Goal: Task Accomplishment & Management: Use online tool/utility

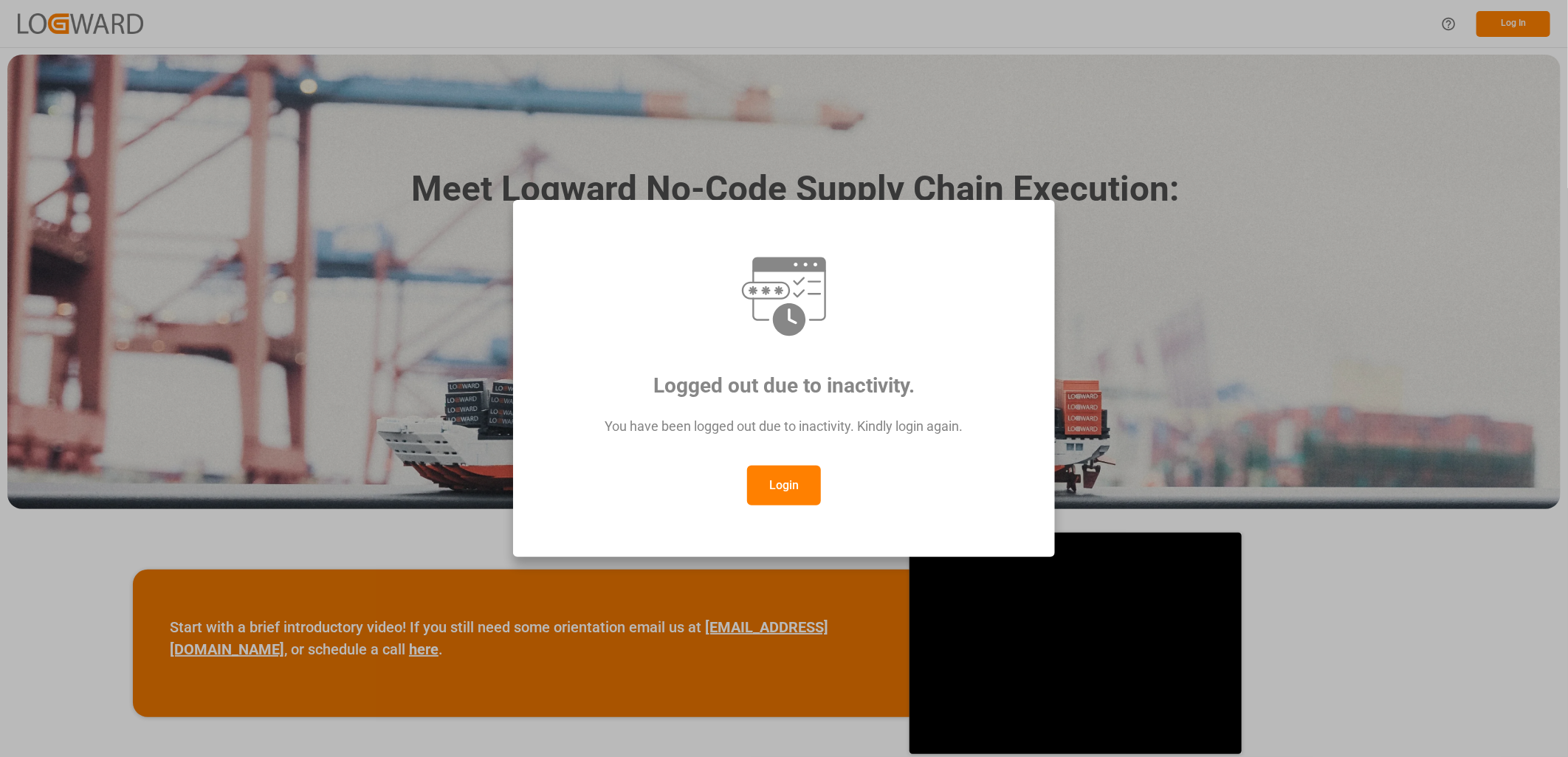
click at [778, 484] on button "Login" at bounding box center [783, 486] width 74 height 39
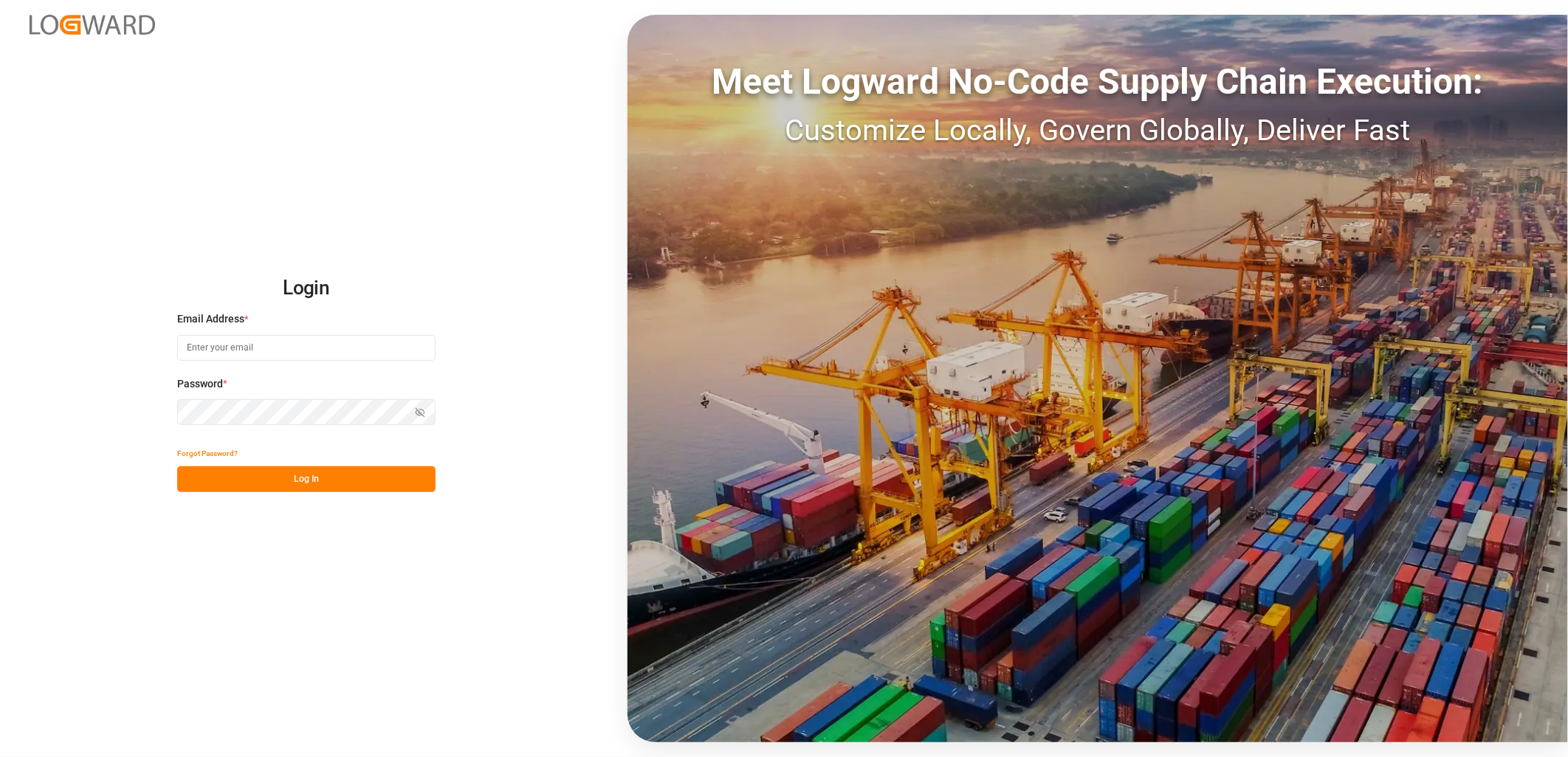
type input "[PERSON_NAME][EMAIL_ADDRESS][PERSON_NAME][DOMAIN_NAME]"
click at [306, 474] on button "Log In" at bounding box center [306, 479] width 258 height 26
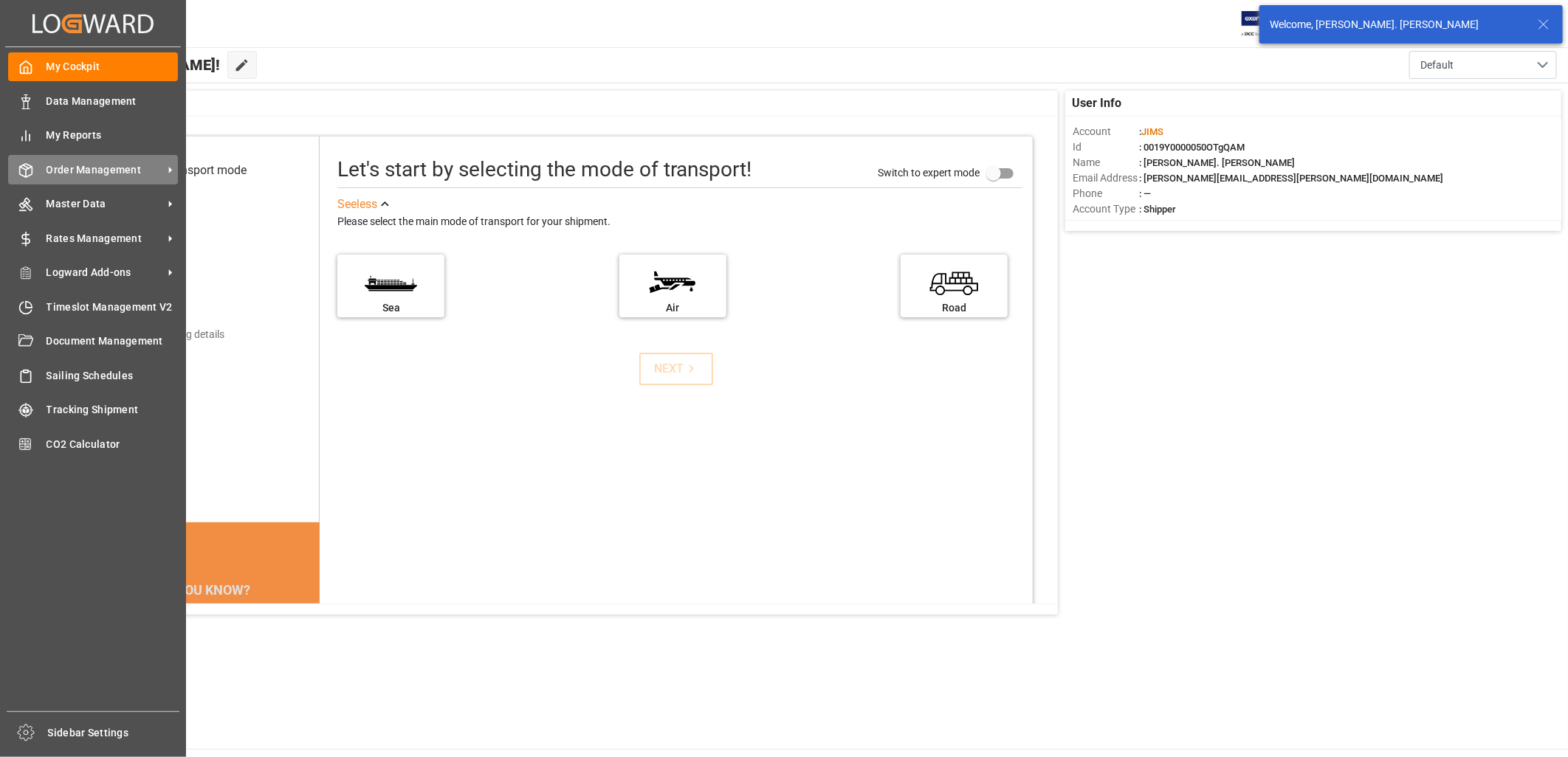
click at [76, 168] on span "Order Management" at bounding box center [105, 170] width 116 height 16
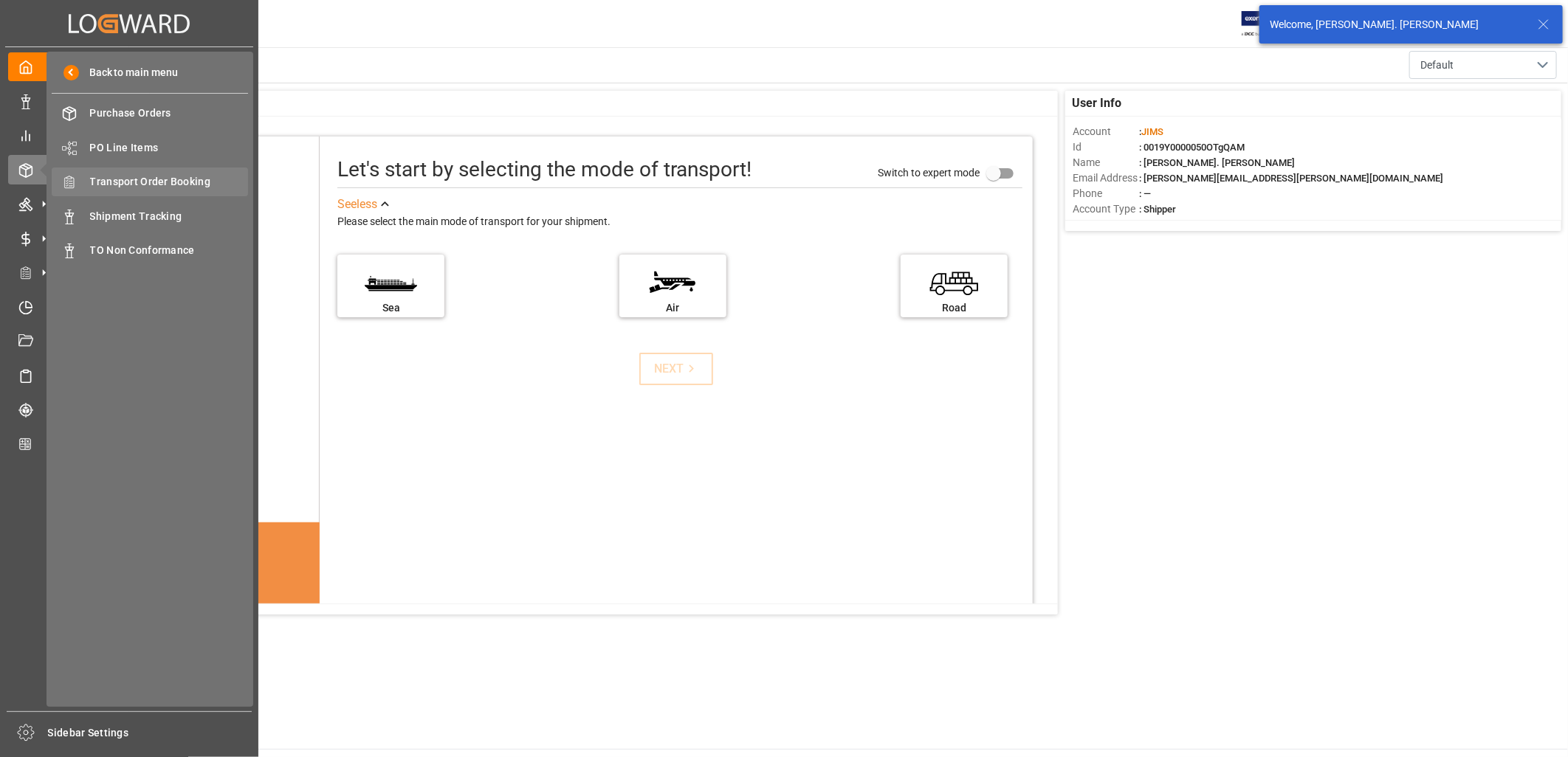
click at [157, 179] on span "Transport Order Booking" at bounding box center [169, 182] width 158 height 16
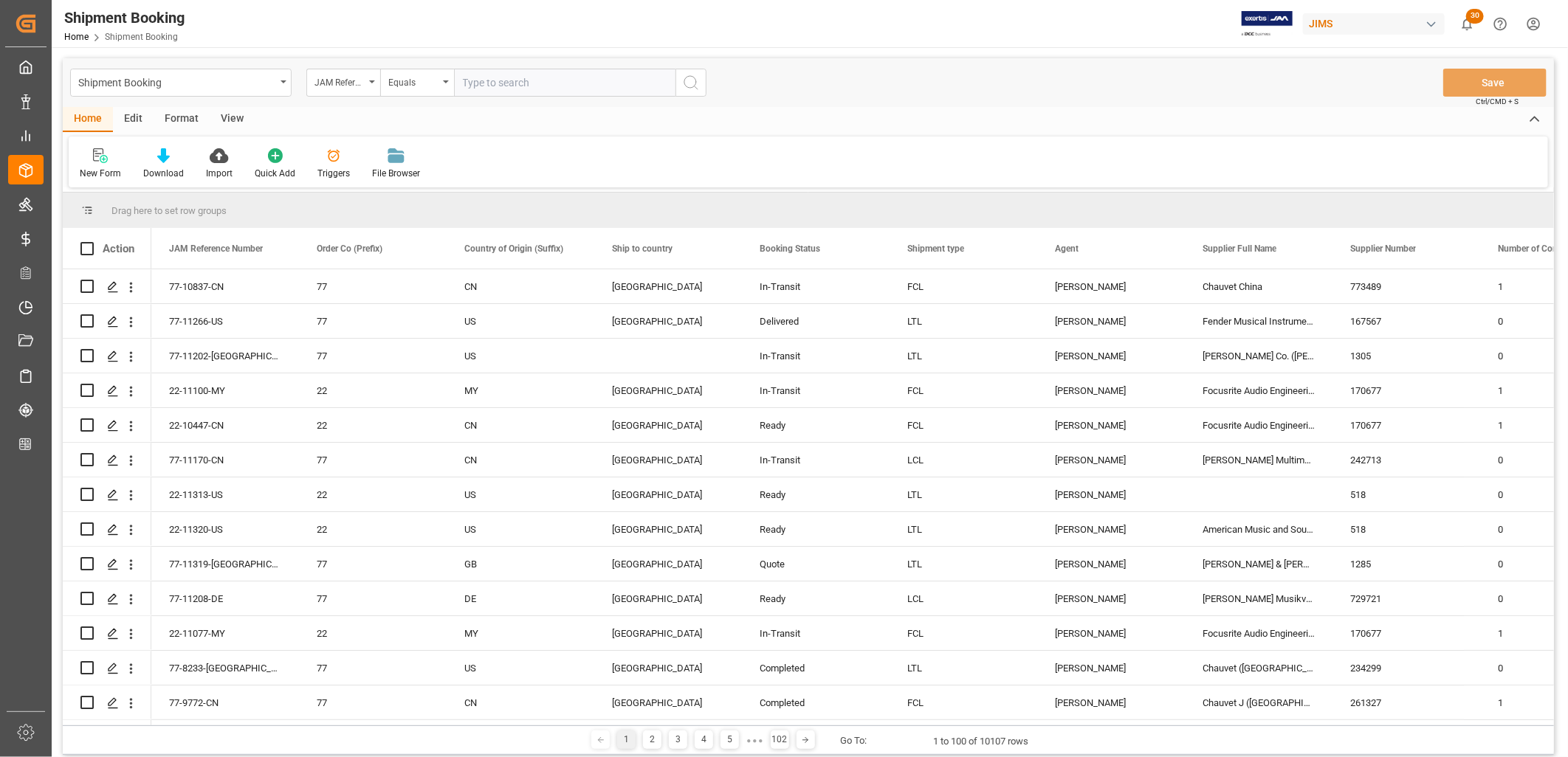
click at [469, 78] on input "text" at bounding box center [565, 83] width 221 height 28
type input "77-10962-TW"
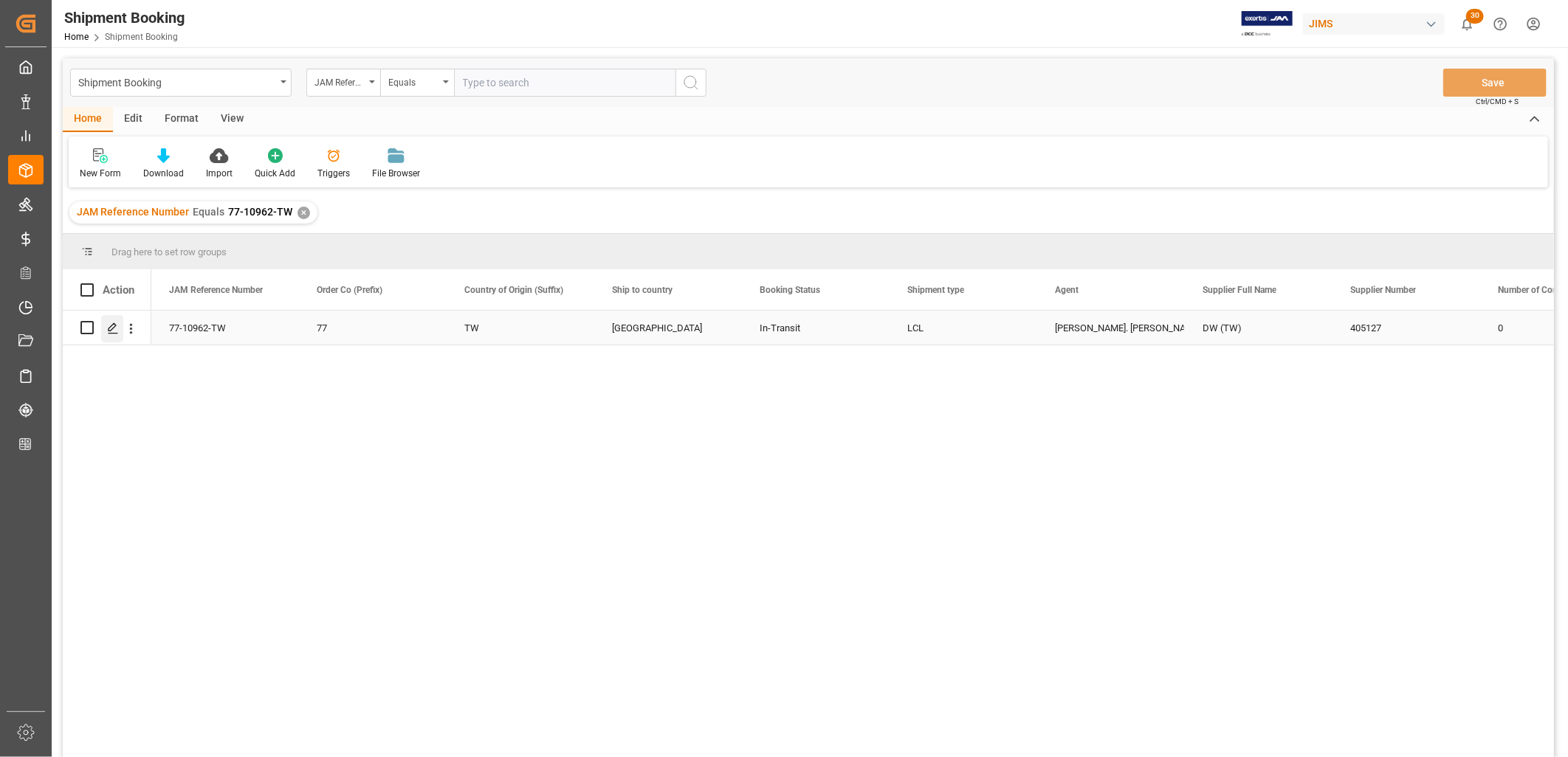
click at [111, 326] on polygon "Press SPACE to select this row." at bounding box center [113, 327] width 8 height 8
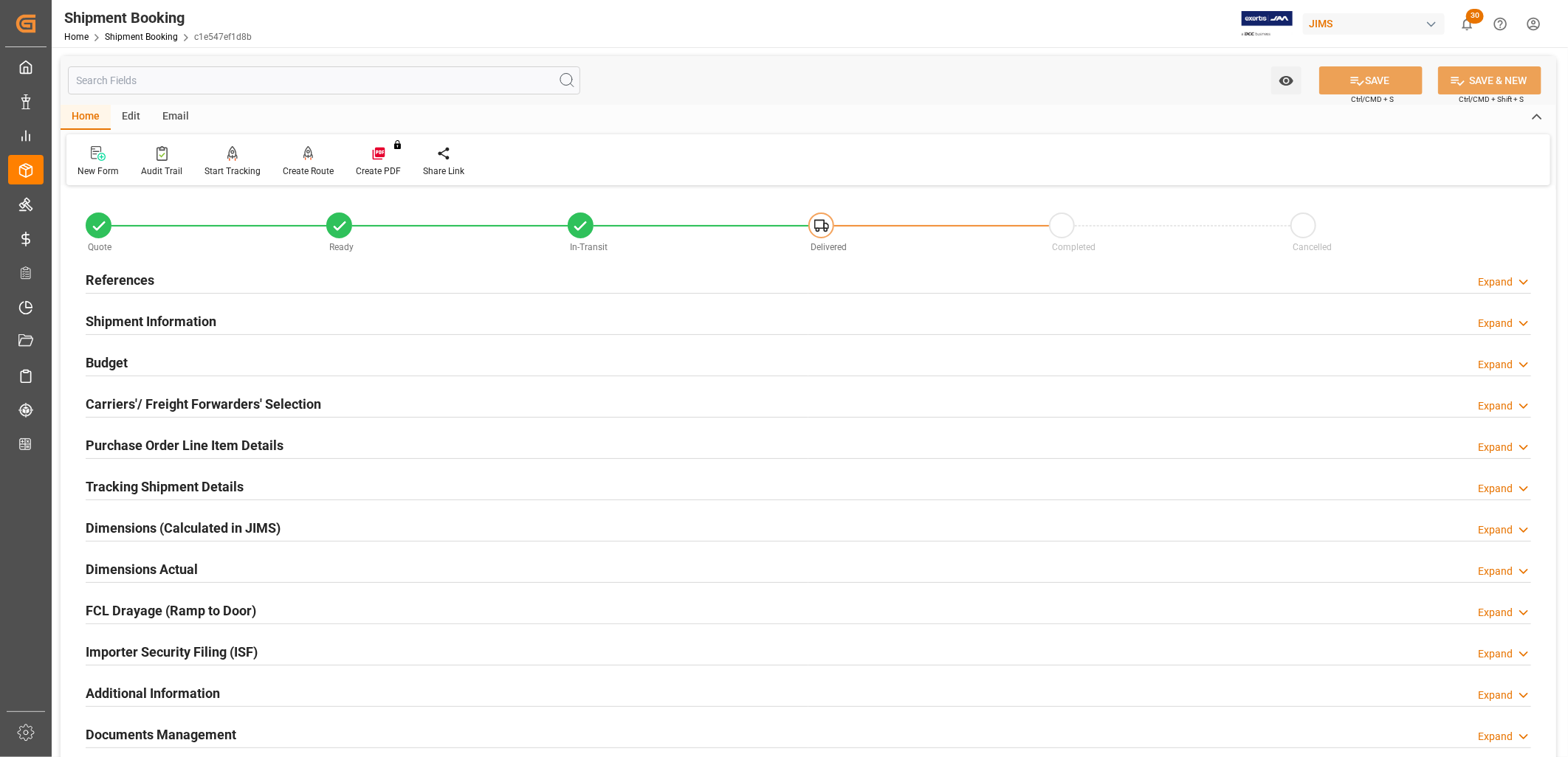
scroll to position [82, 0]
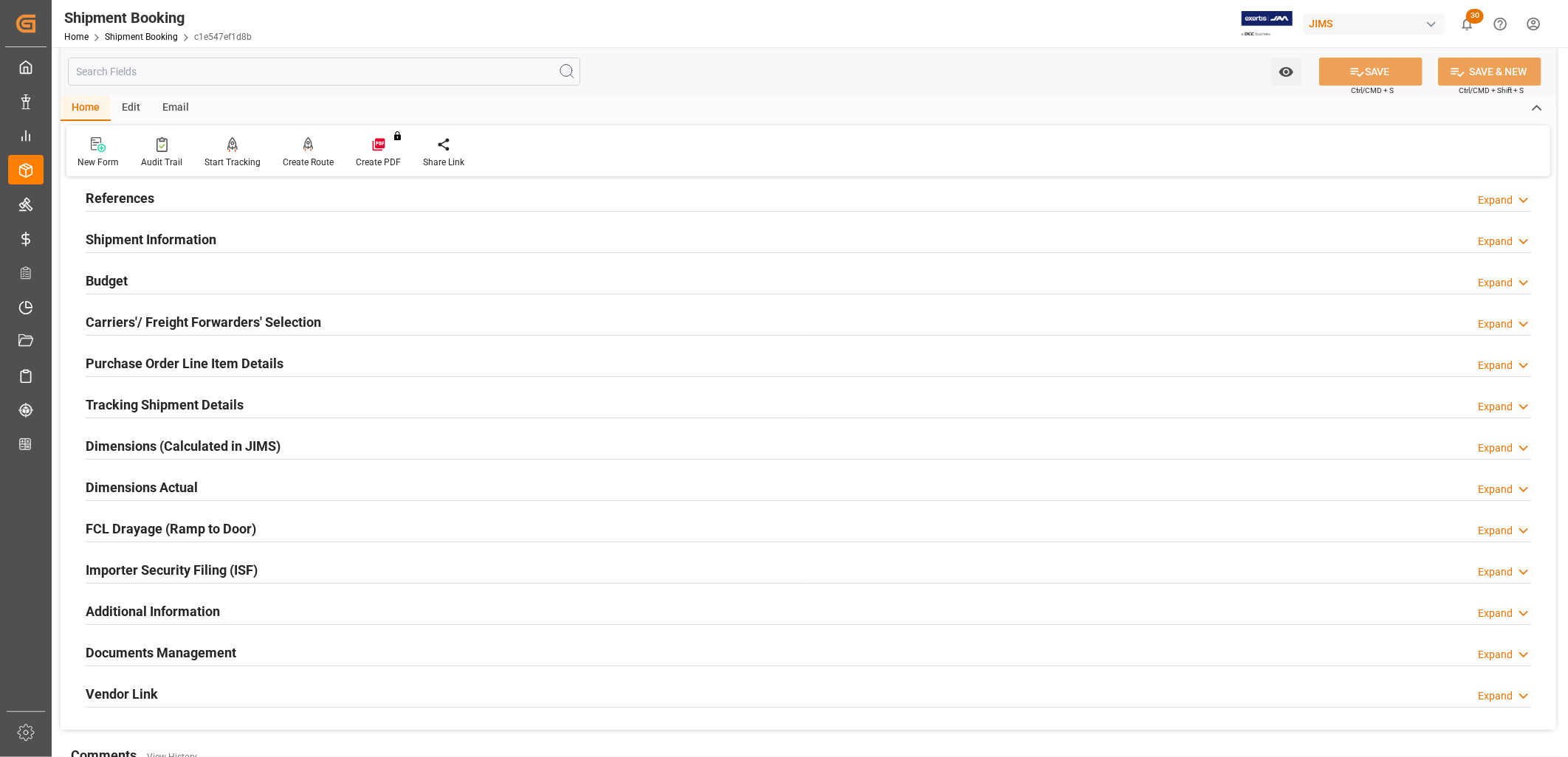
click at [217, 647] on h2 "Documents Management" at bounding box center [160, 652] width 151 height 20
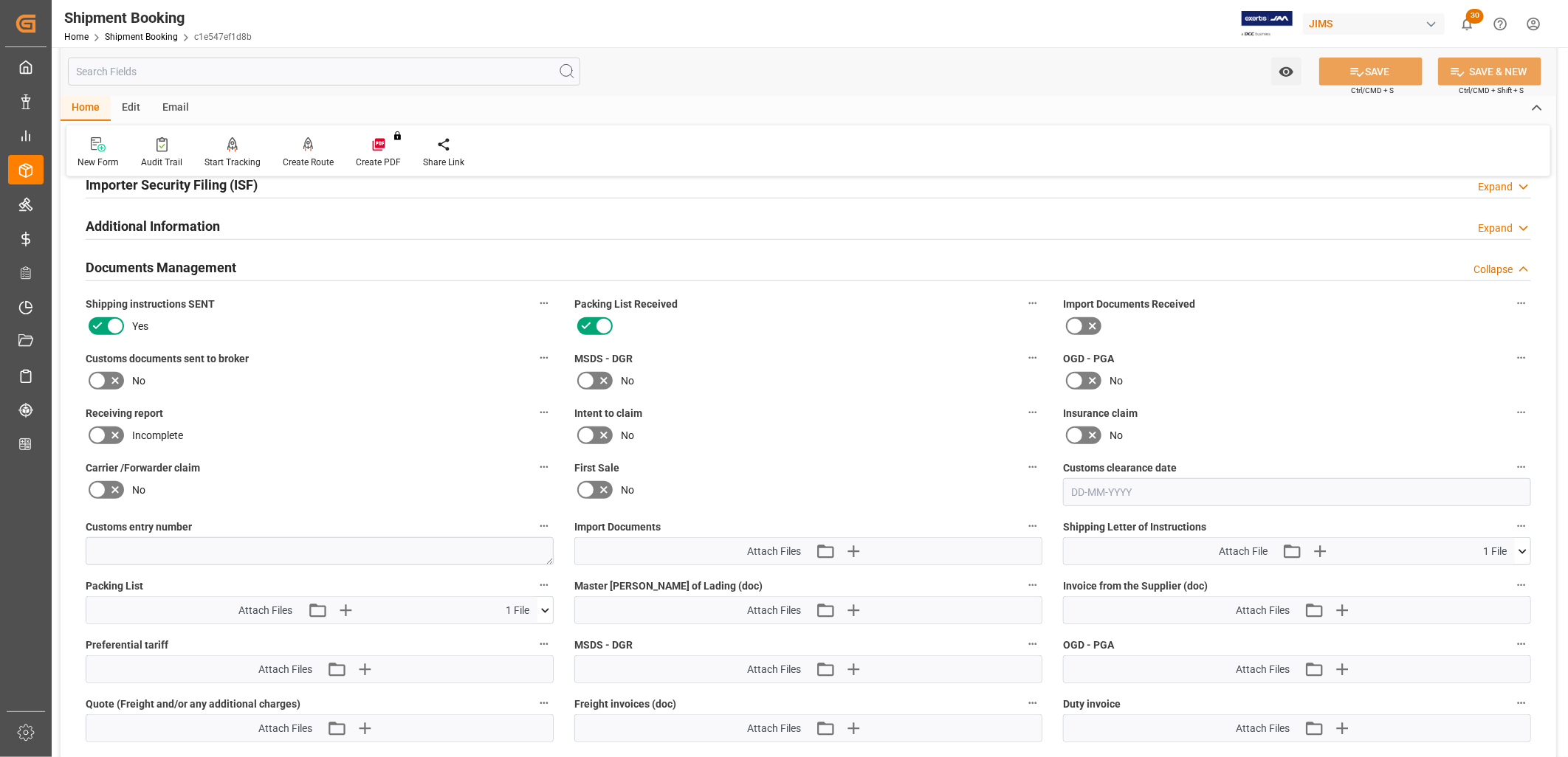
scroll to position [656, 0]
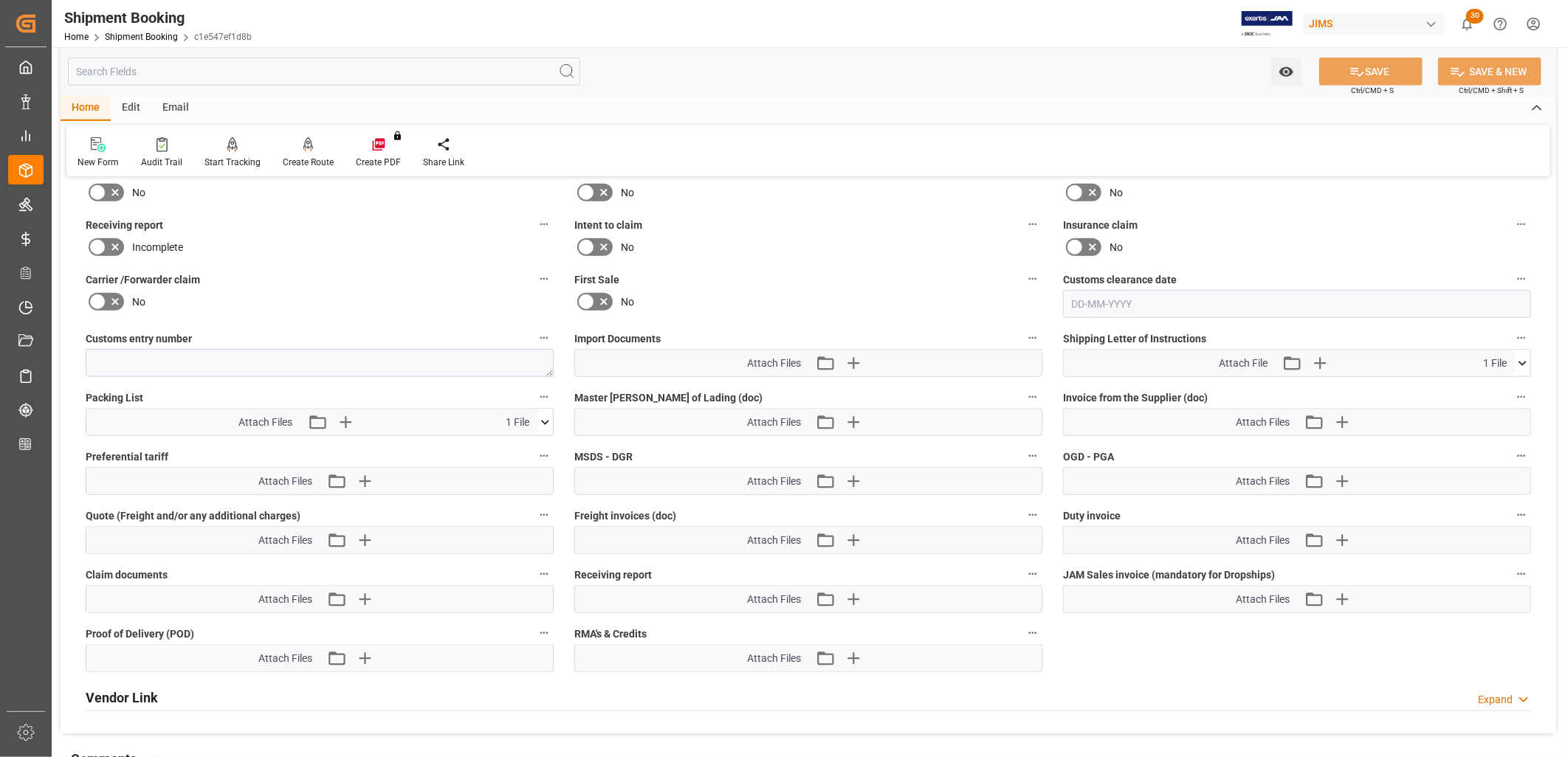
click at [547, 420] on icon at bounding box center [545, 422] width 8 height 5
click at [535, 446] on icon at bounding box center [536, 449] width 16 height 16
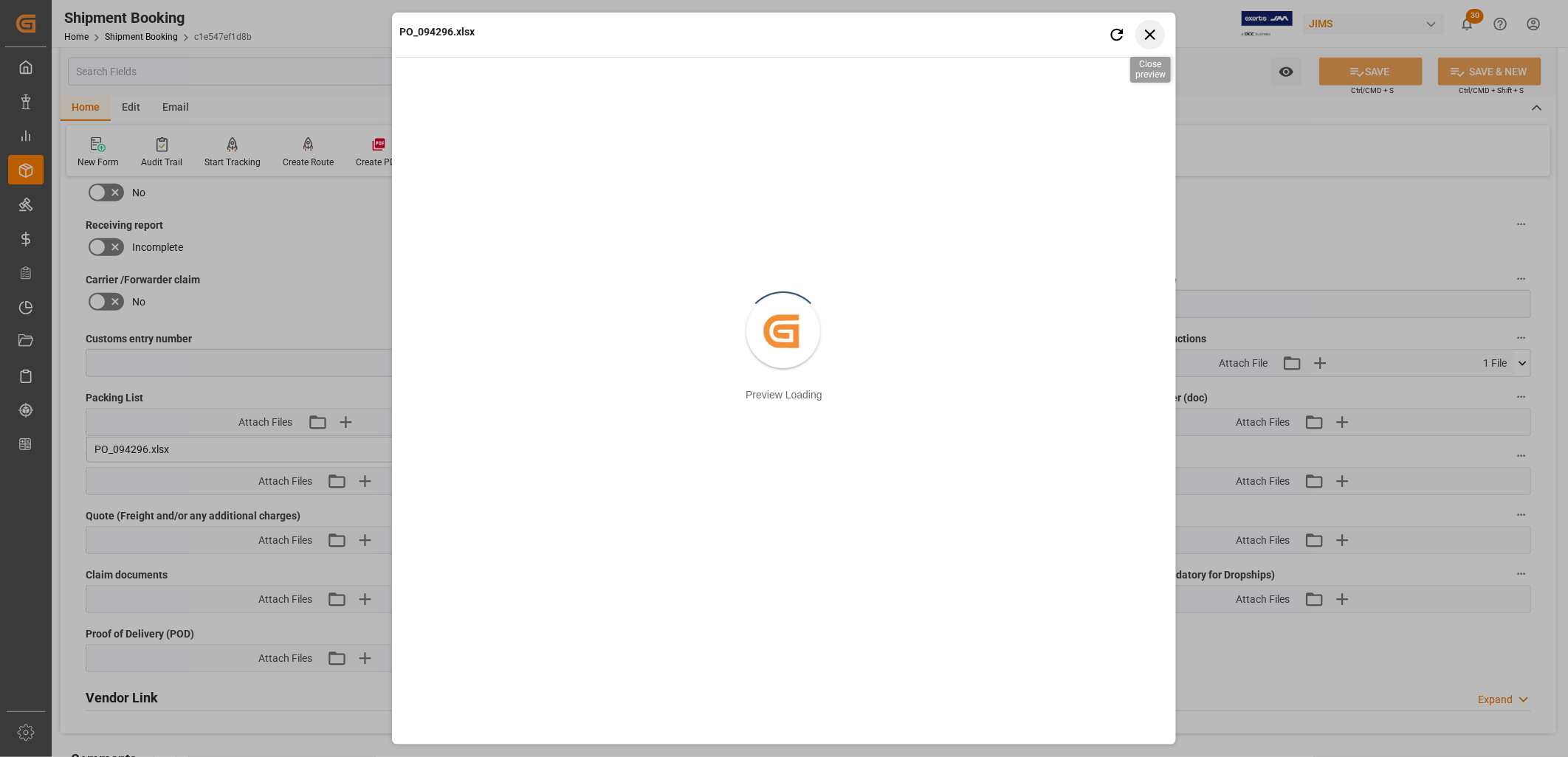
click at [1153, 29] on icon "button" at bounding box center [1151, 35] width 19 height 19
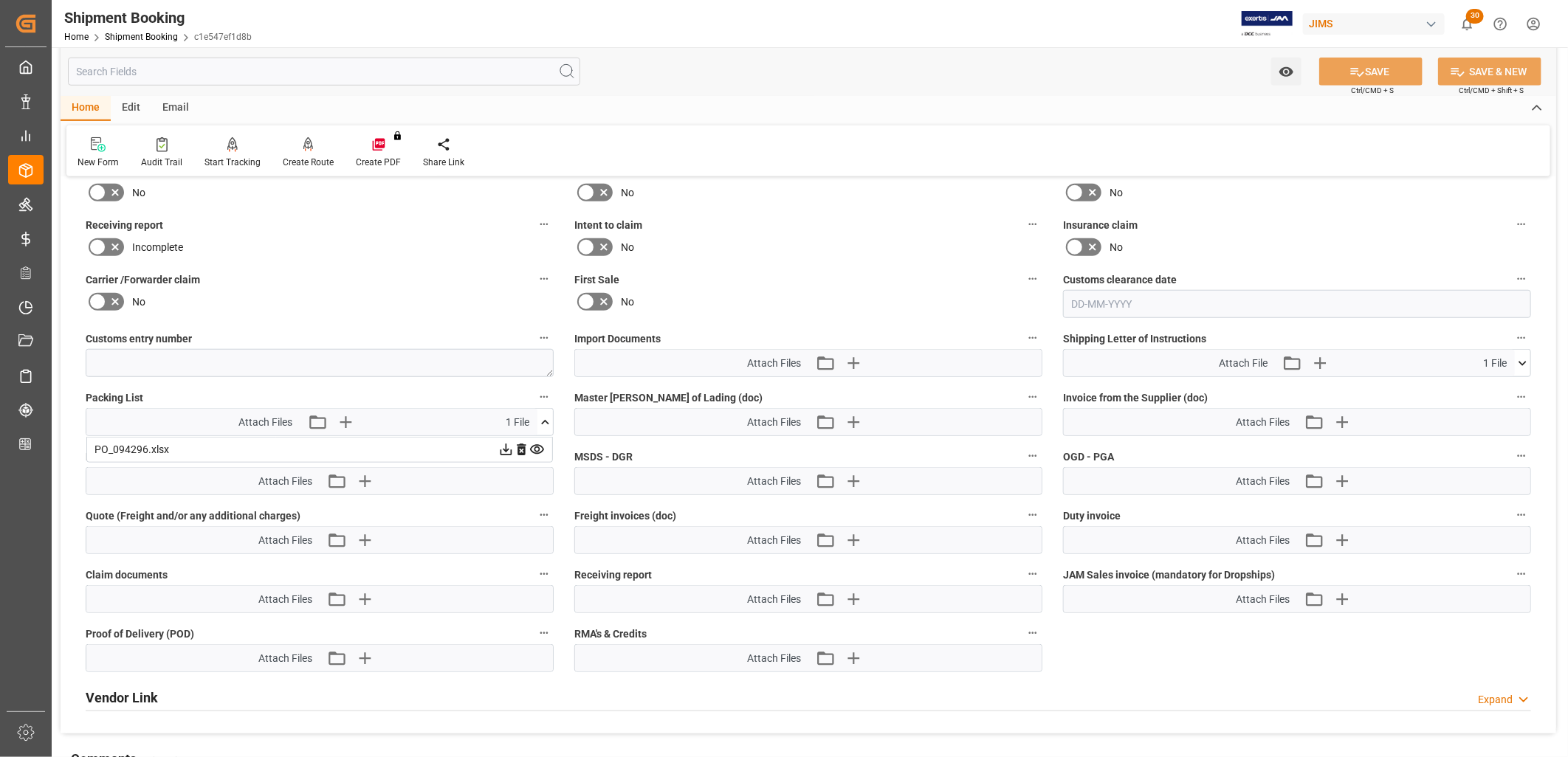
click at [504, 446] on icon at bounding box center [506, 450] width 12 height 12
click at [852, 359] on icon "button" at bounding box center [852, 363] width 14 height 14
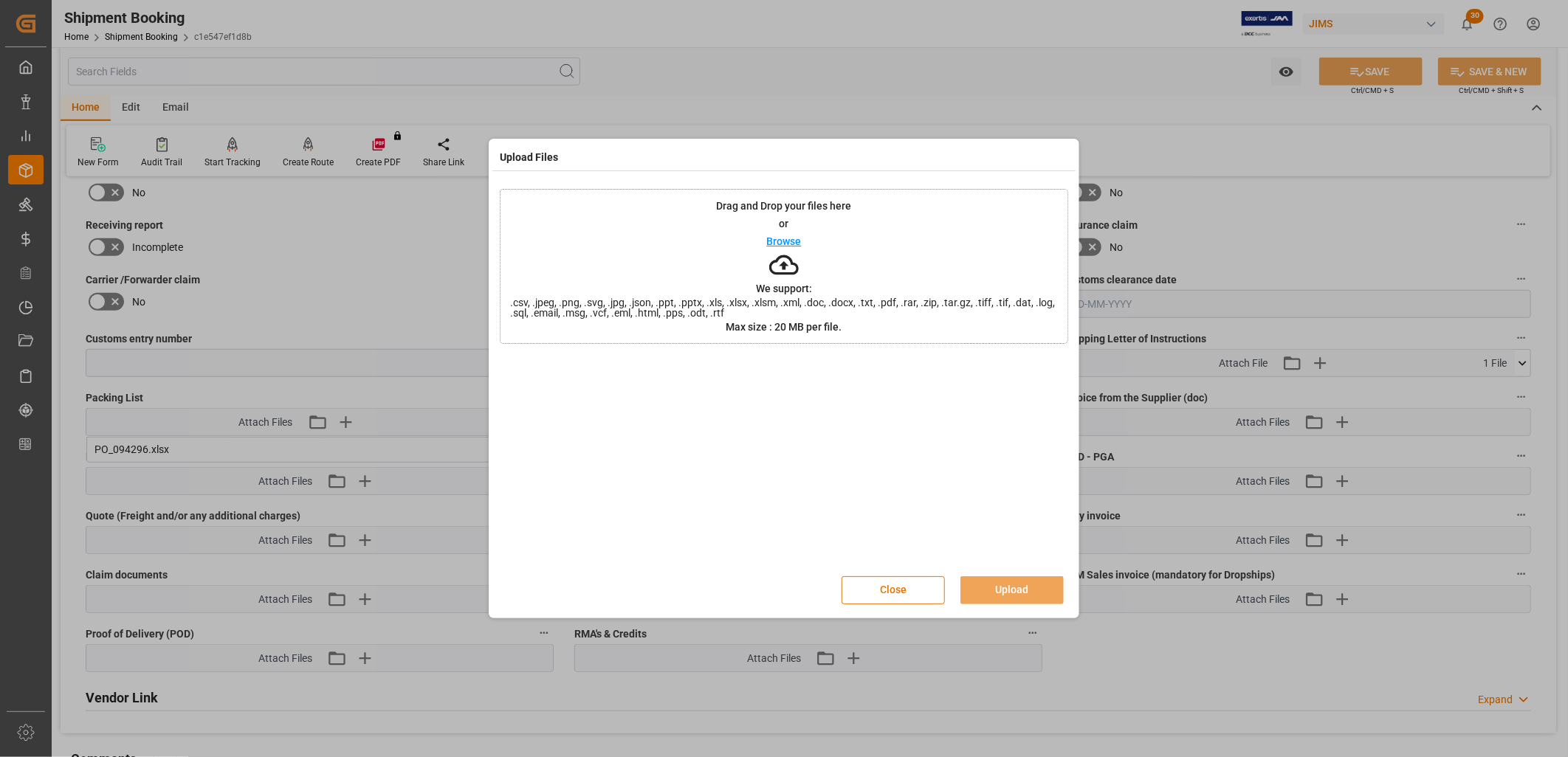
click at [781, 231] on div "Drag and Drop your files here or Browse We support: .csv, .jpeg, .png, .svg, .j…" at bounding box center [784, 265] width 568 height 155
click at [1024, 591] on button "Upload" at bounding box center [1012, 591] width 103 height 28
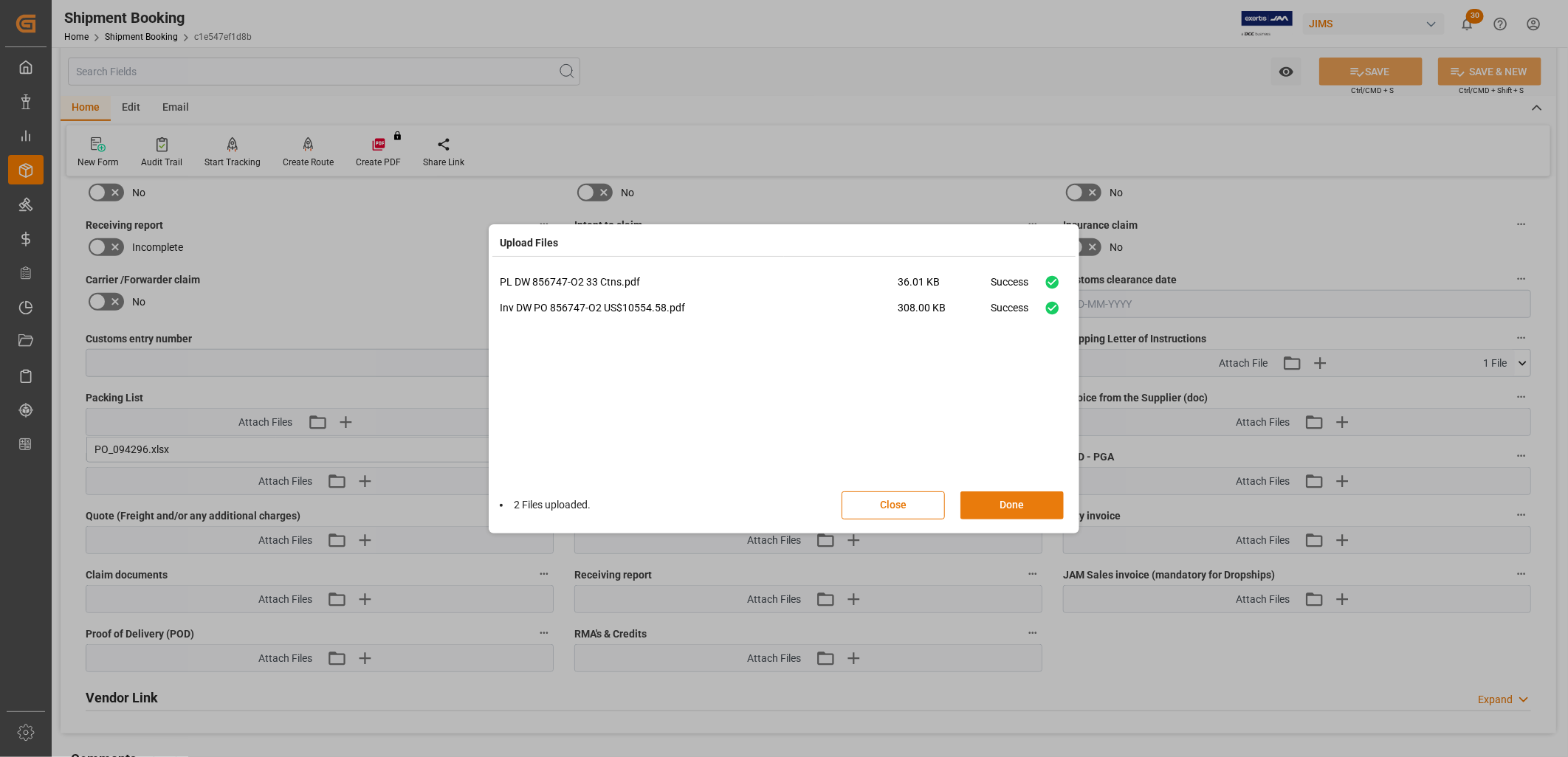
click at [1023, 501] on button "Done" at bounding box center [1012, 506] width 103 height 28
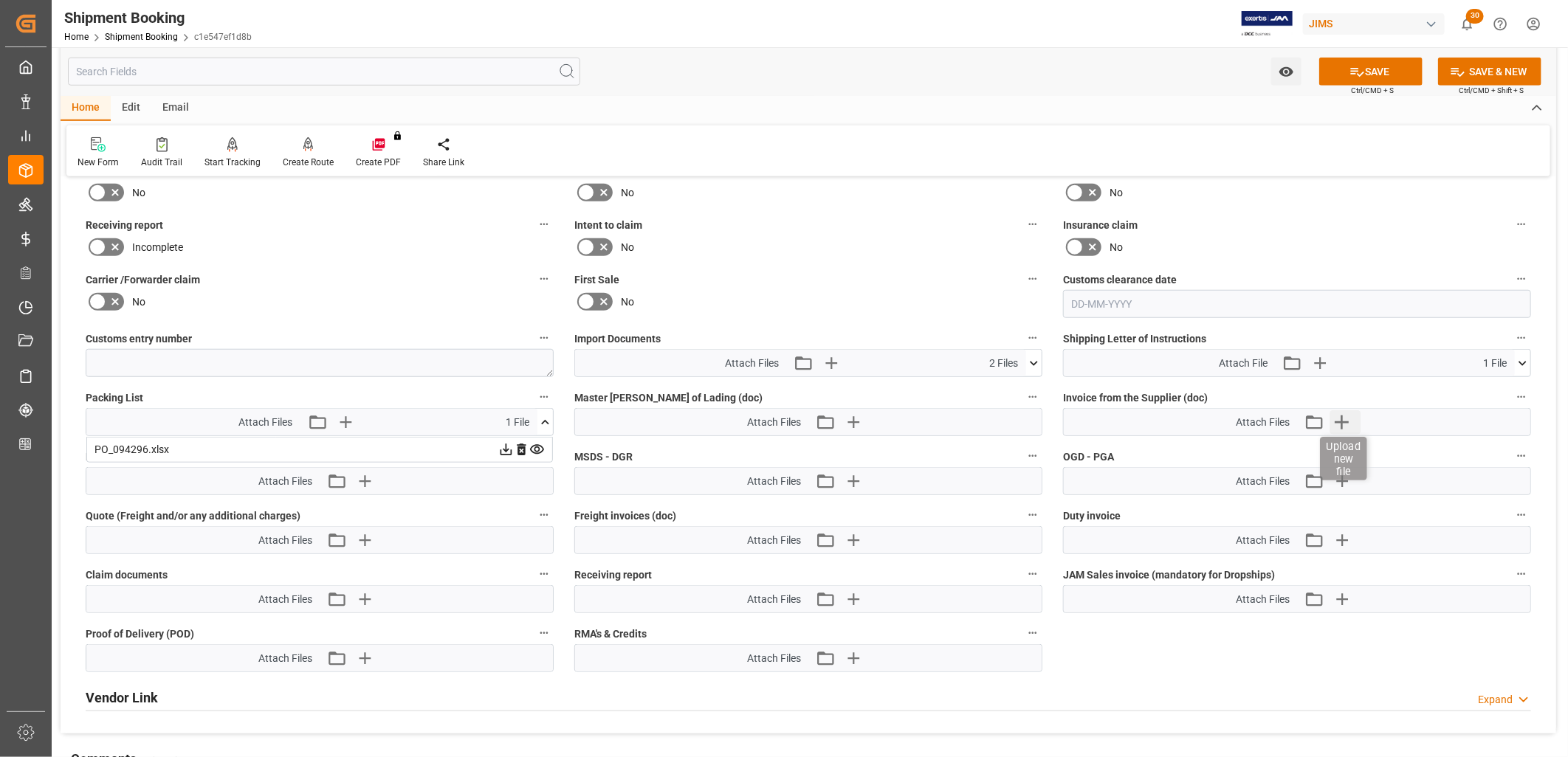
click at [1341, 415] on icon "button" at bounding box center [1341, 422] width 23 height 23
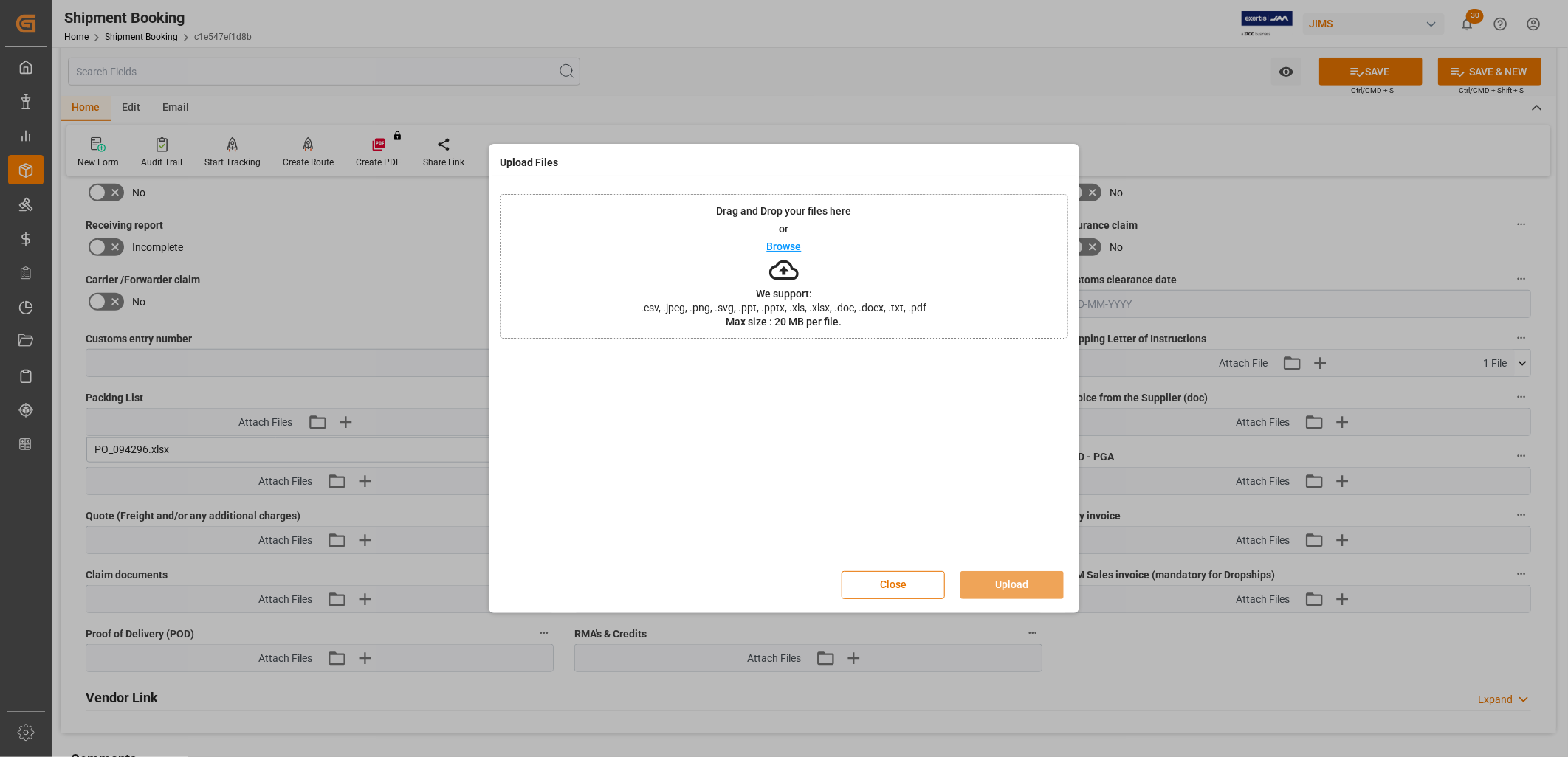
click at [791, 247] on p "Browse" at bounding box center [784, 246] width 35 height 10
click at [1027, 579] on button "Upload" at bounding box center [1012, 585] width 103 height 28
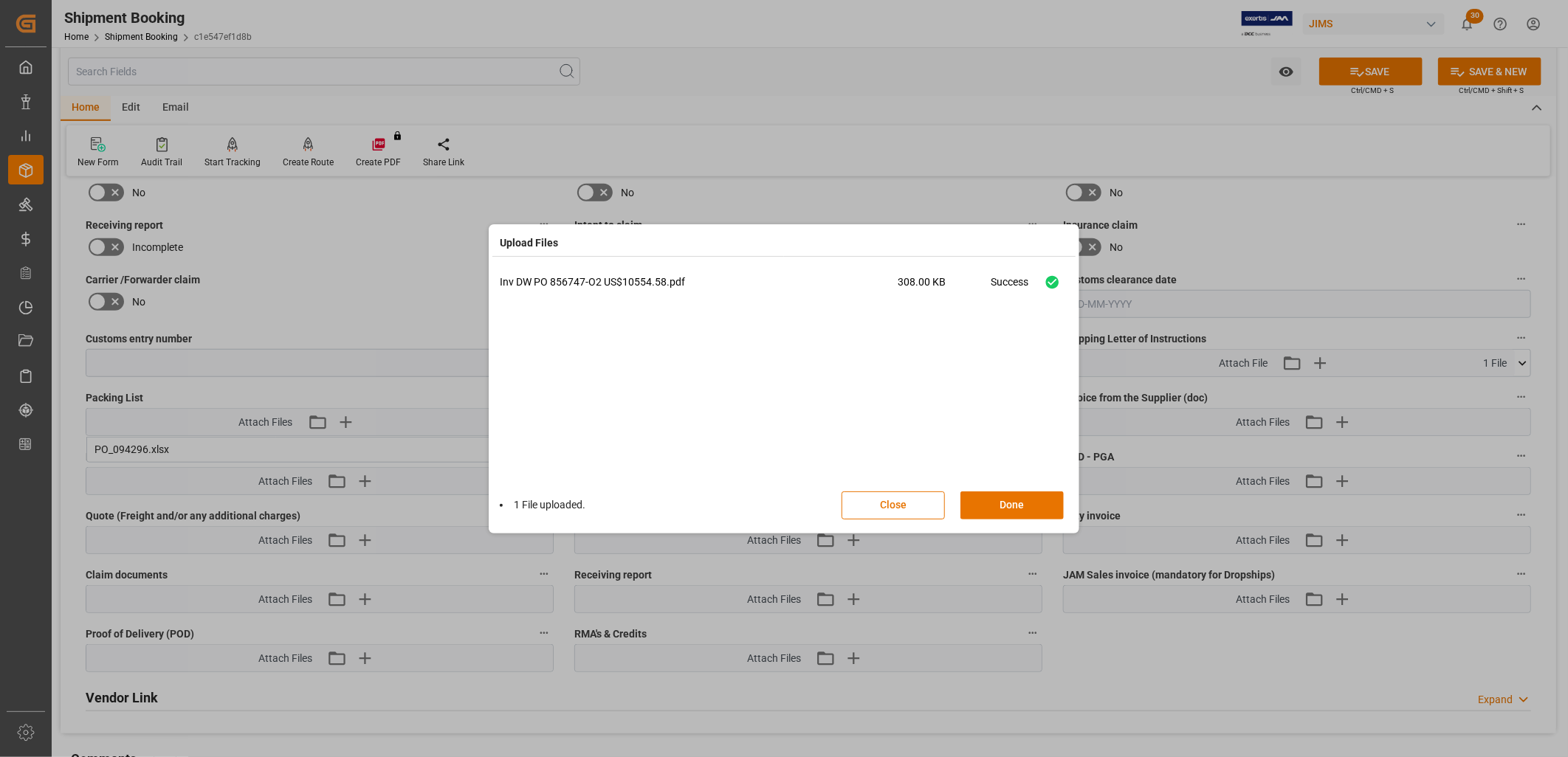
click at [350, 417] on div "Upload Files Inv DW PO 856747-O2 US$10554.58.pdf 308.00 KB Success 1 File uploa…" at bounding box center [784, 378] width 1568 height 757
click at [1020, 499] on button "Done" at bounding box center [1012, 506] width 103 height 28
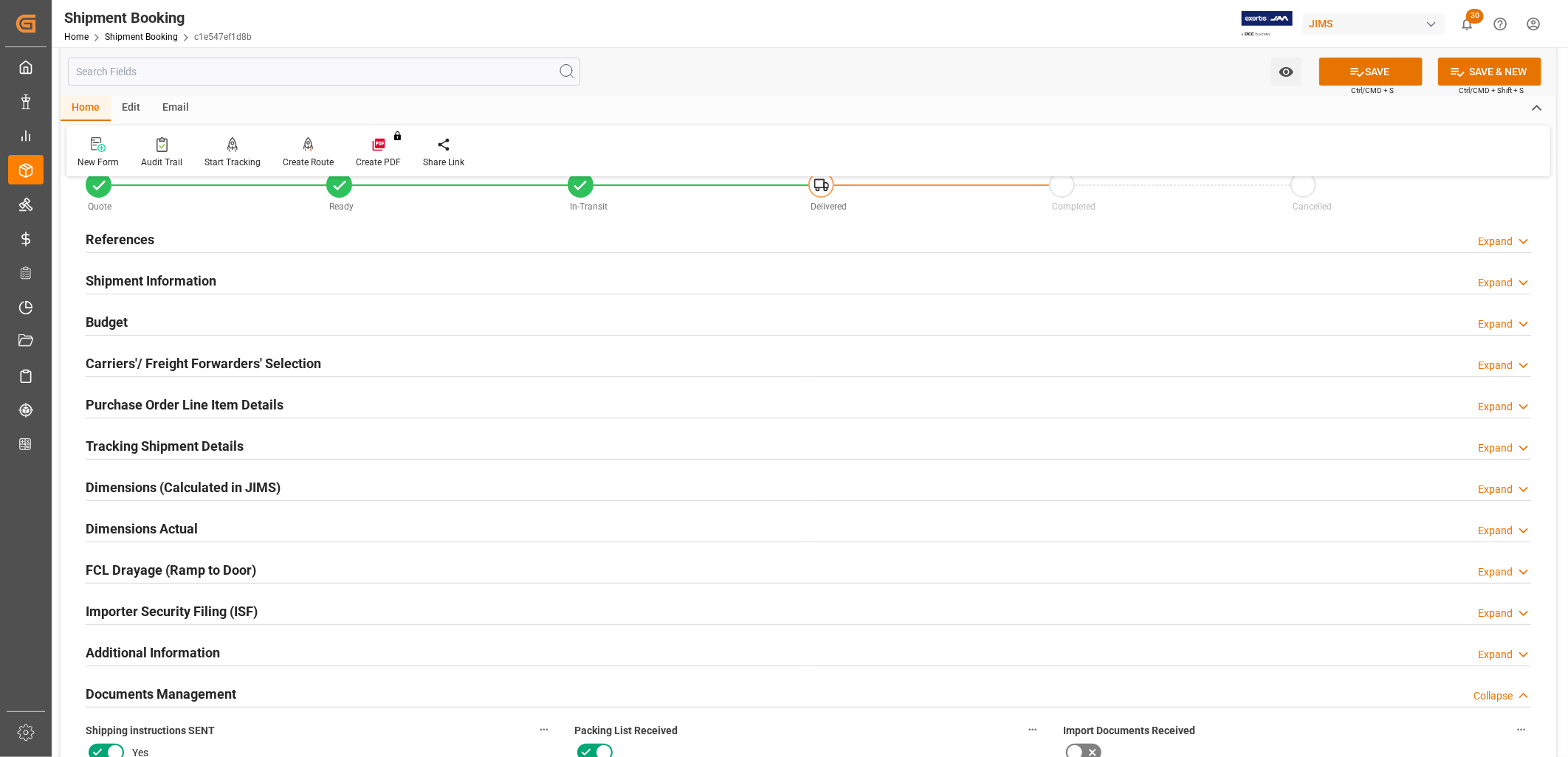
scroll to position [0, 0]
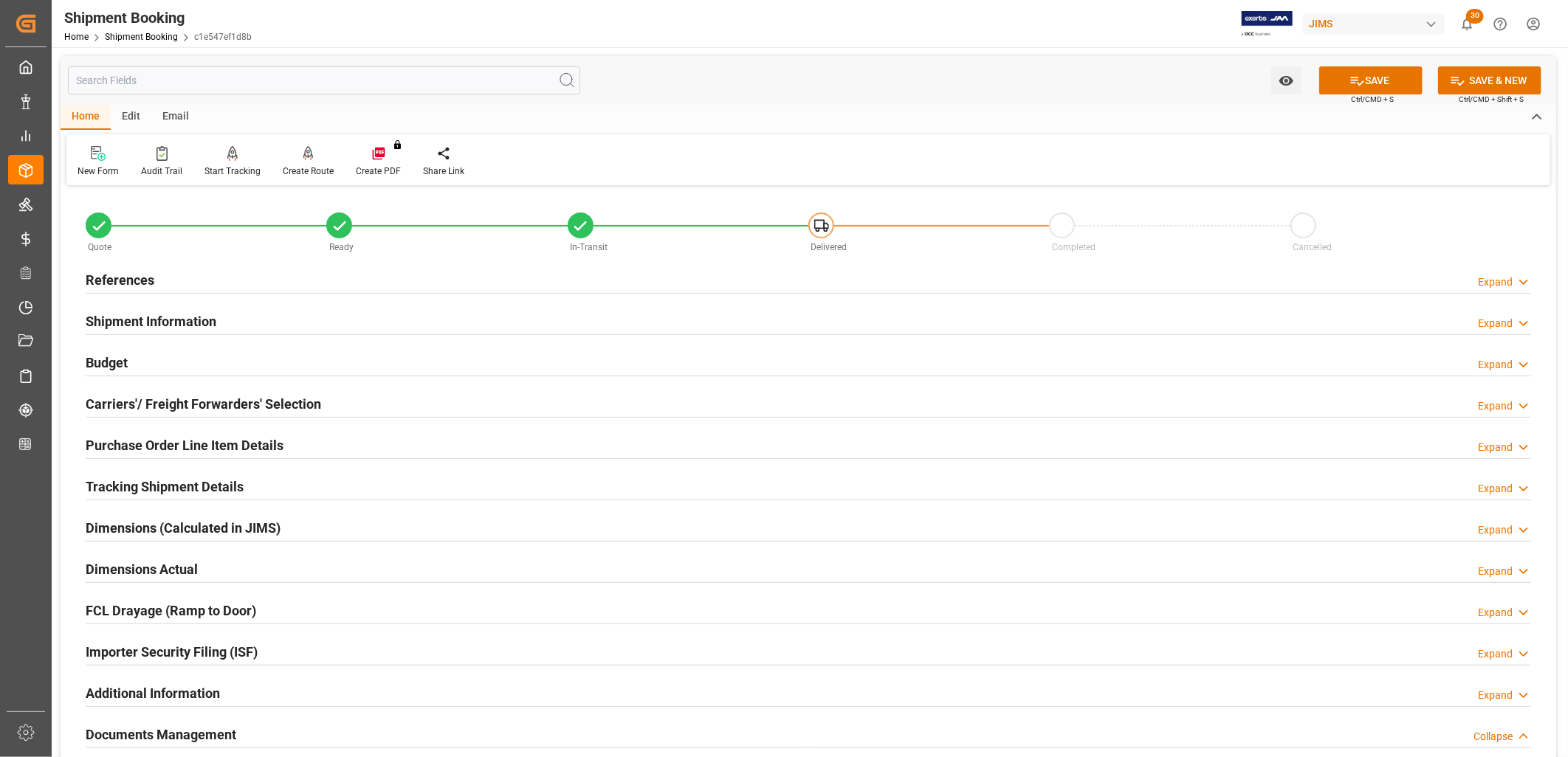
click at [175, 321] on h2 "Shipment Information" at bounding box center [150, 321] width 130 height 20
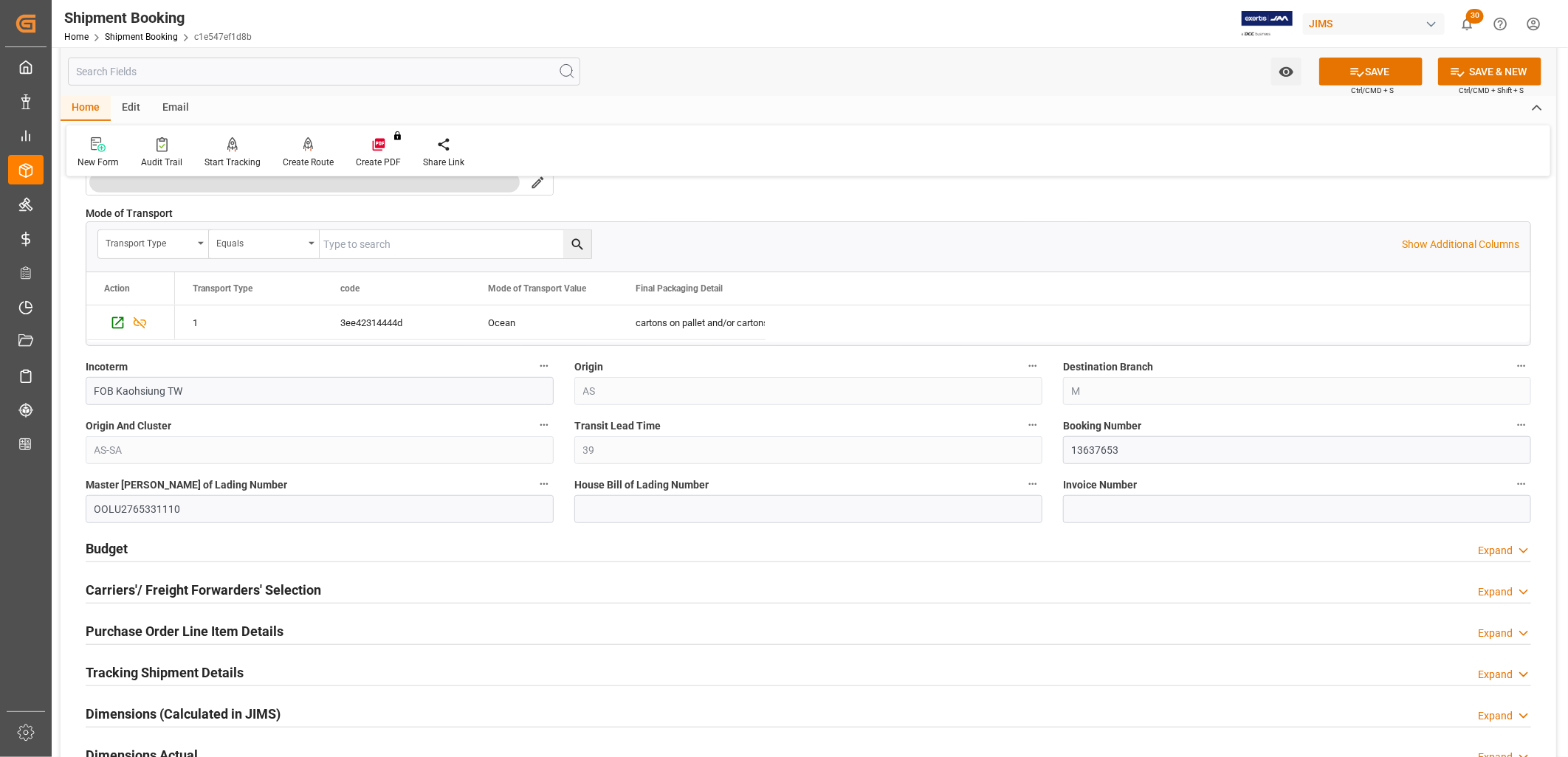
scroll to position [492, 0]
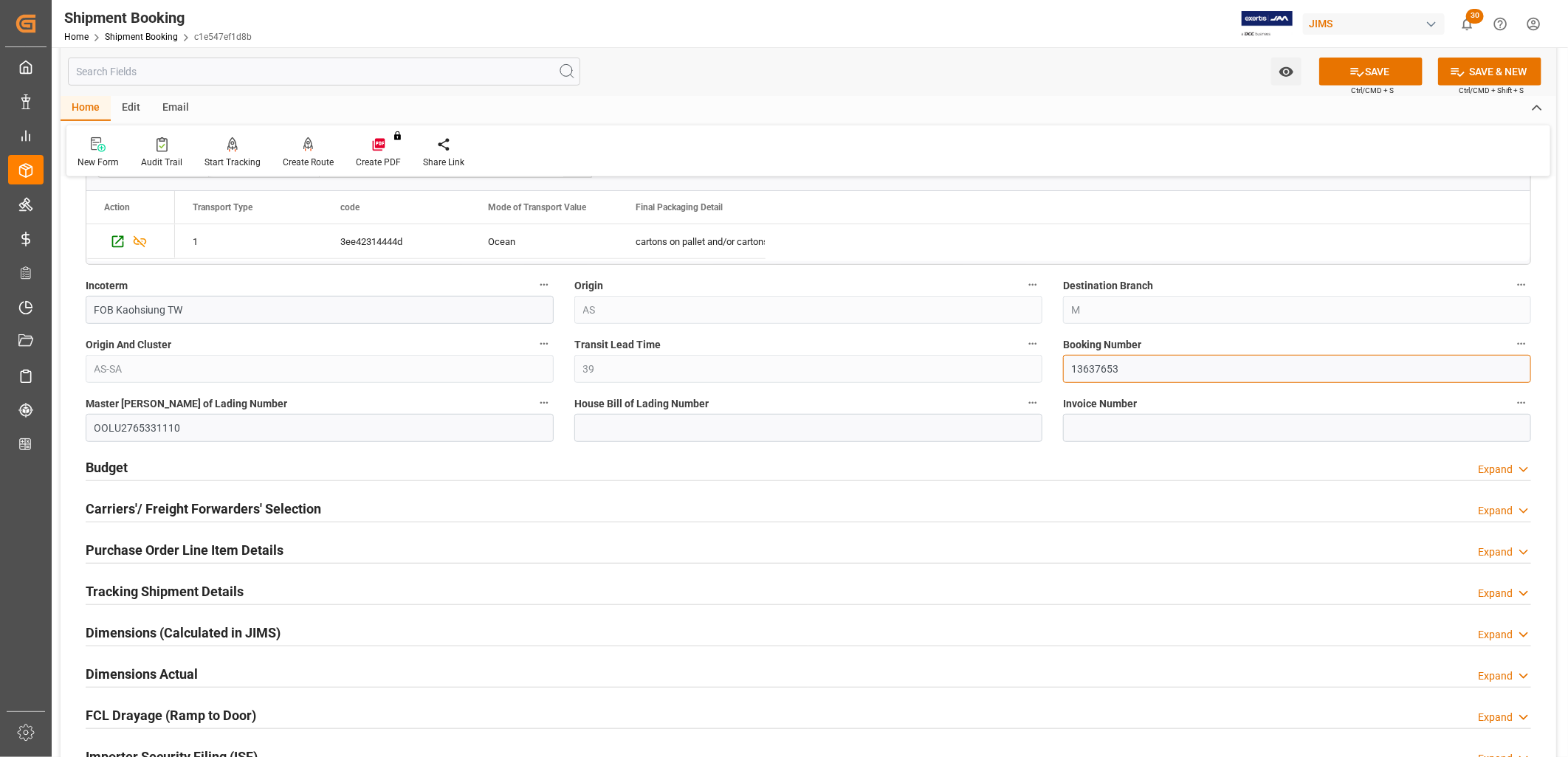
drag, startPoint x: 1131, startPoint y: 368, endPoint x: 1069, endPoint y: 375, distance: 62.4
click at [1069, 375] on input "13637653" at bounding box center [1296, 370] width 468 height 28
click at [123, 466] on h2 "Budget" at bounding box center [106, 467] width 42 height 20
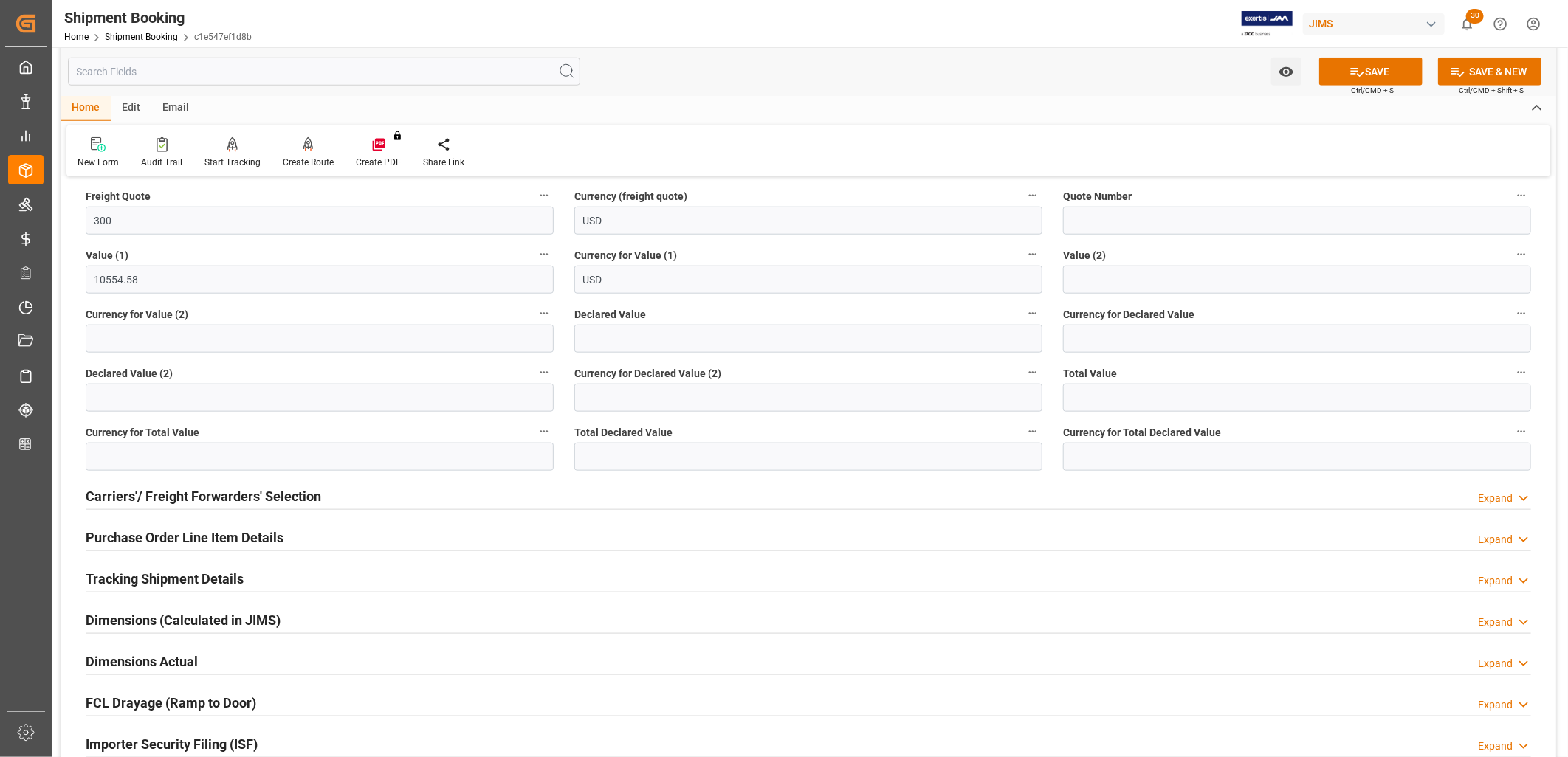
scroll to position [902, 0]
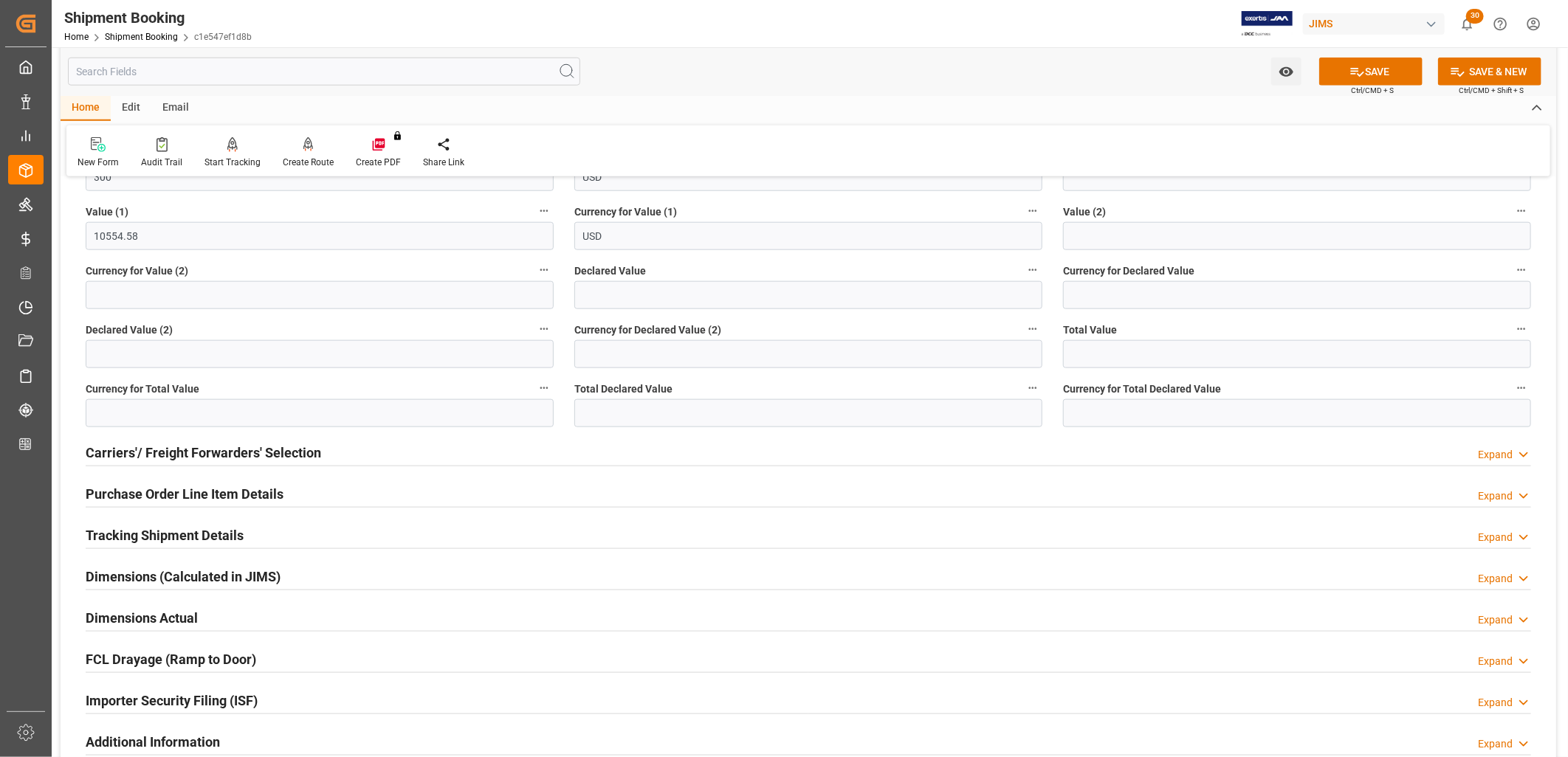
click at [241, 452] on h2 "Carriers'/ Freight Forwarders' Selection" at bounding box center [203, 452] width 235 height 20
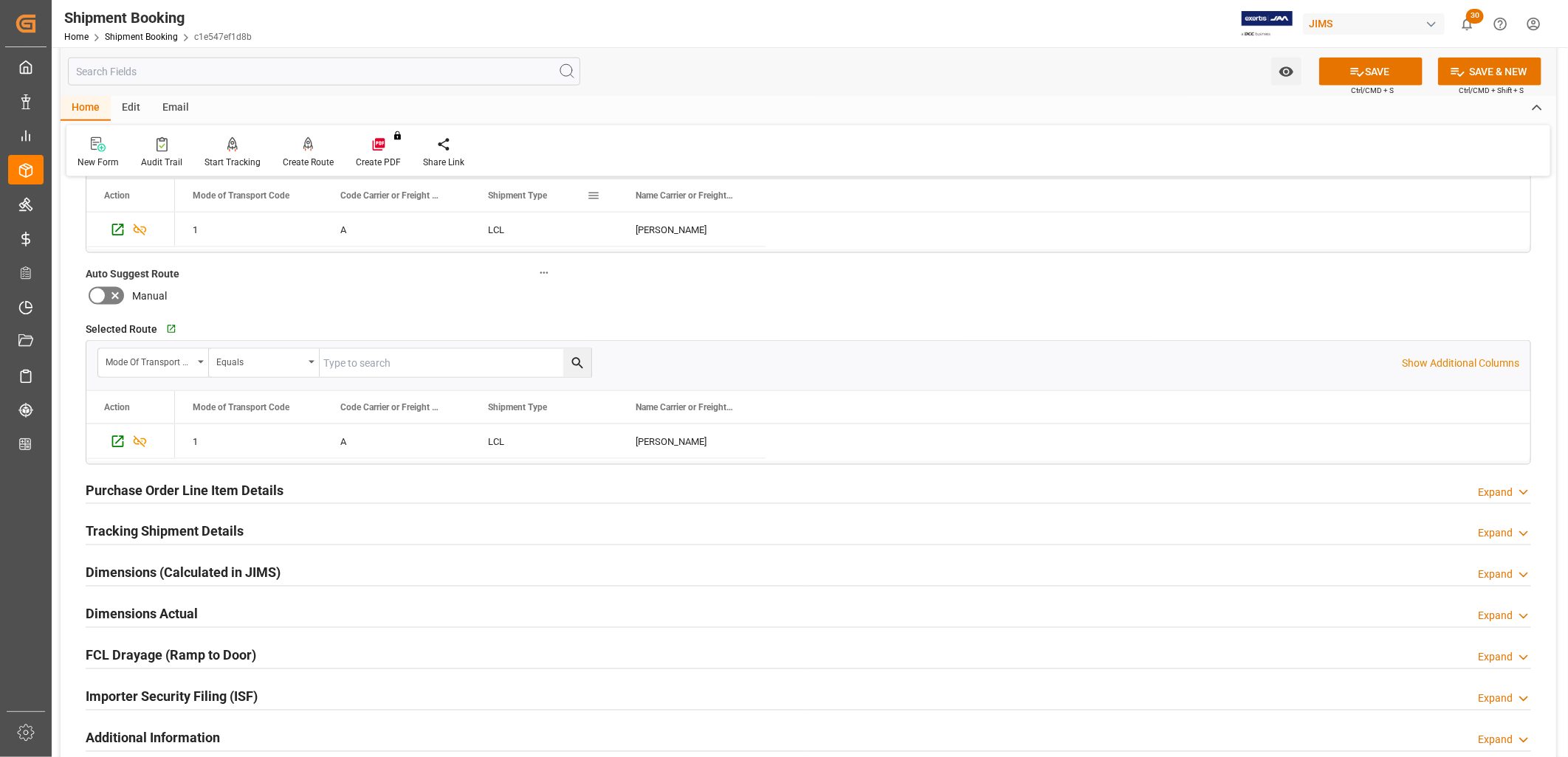
scroll to position [1311, 0]
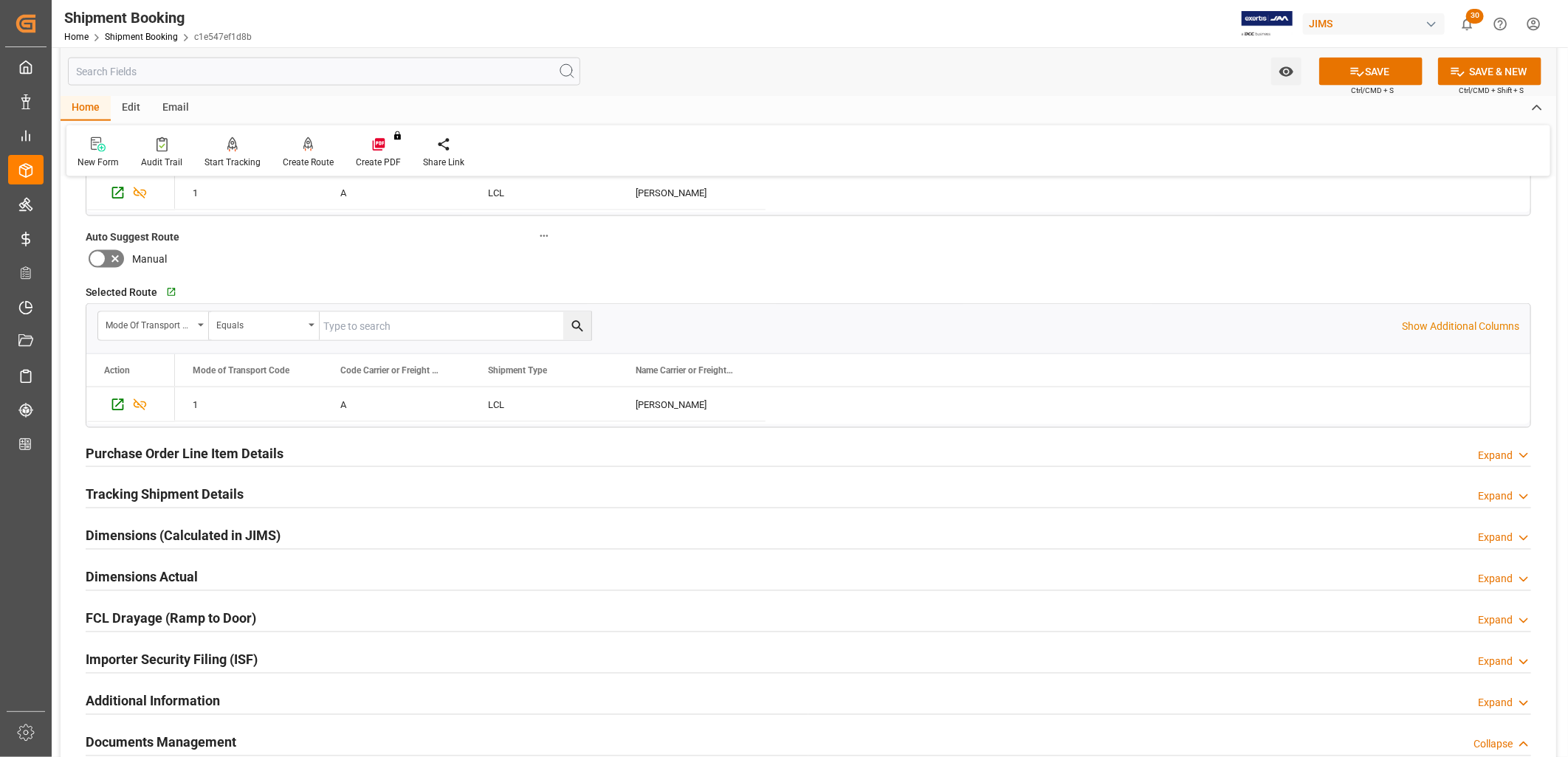
click at [182, 455] on h2 "Purchase Order Line Item Details" at bounding box center [184, 453] width 198 height 20
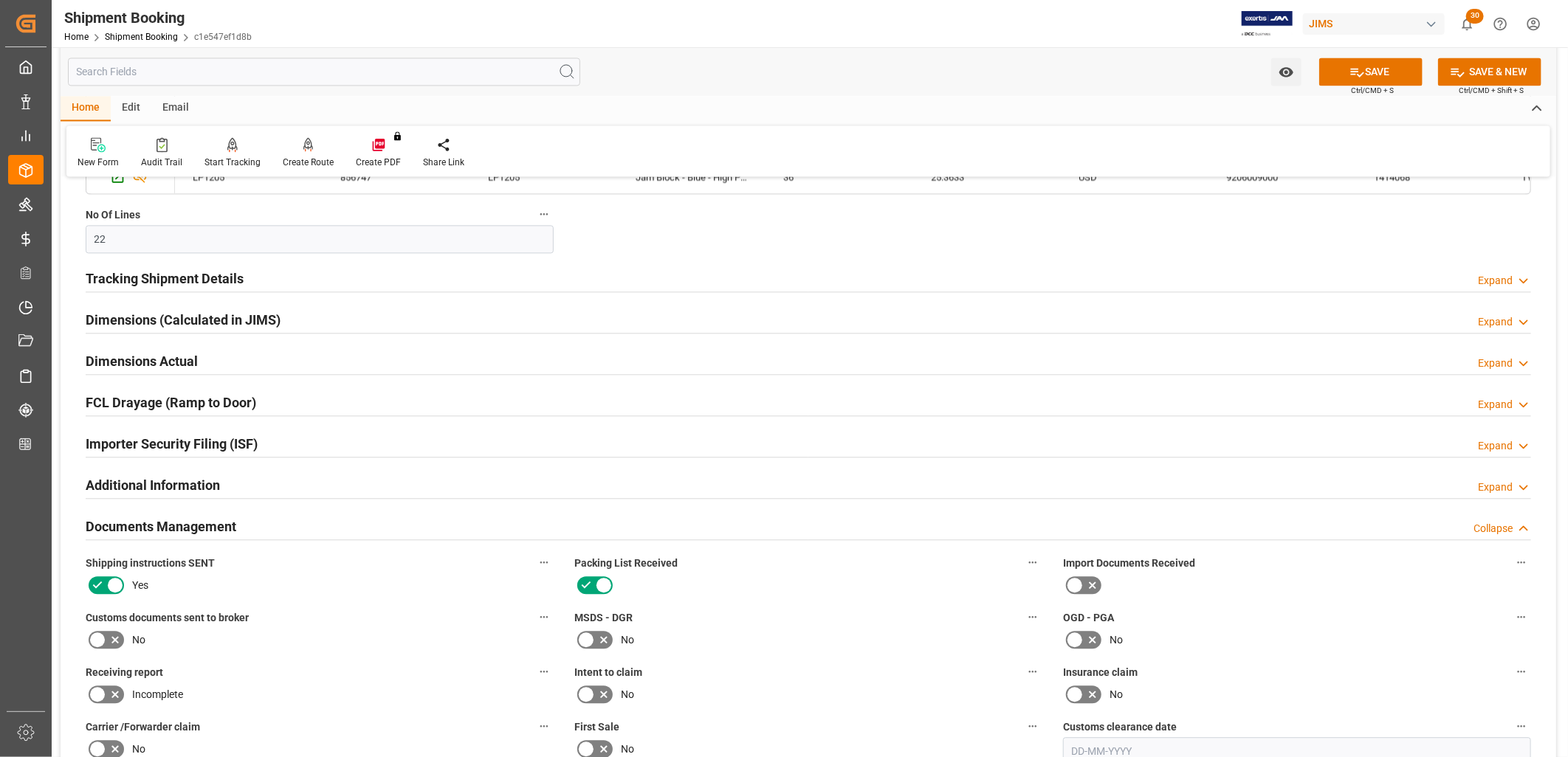
scroll to position [1886, 0]
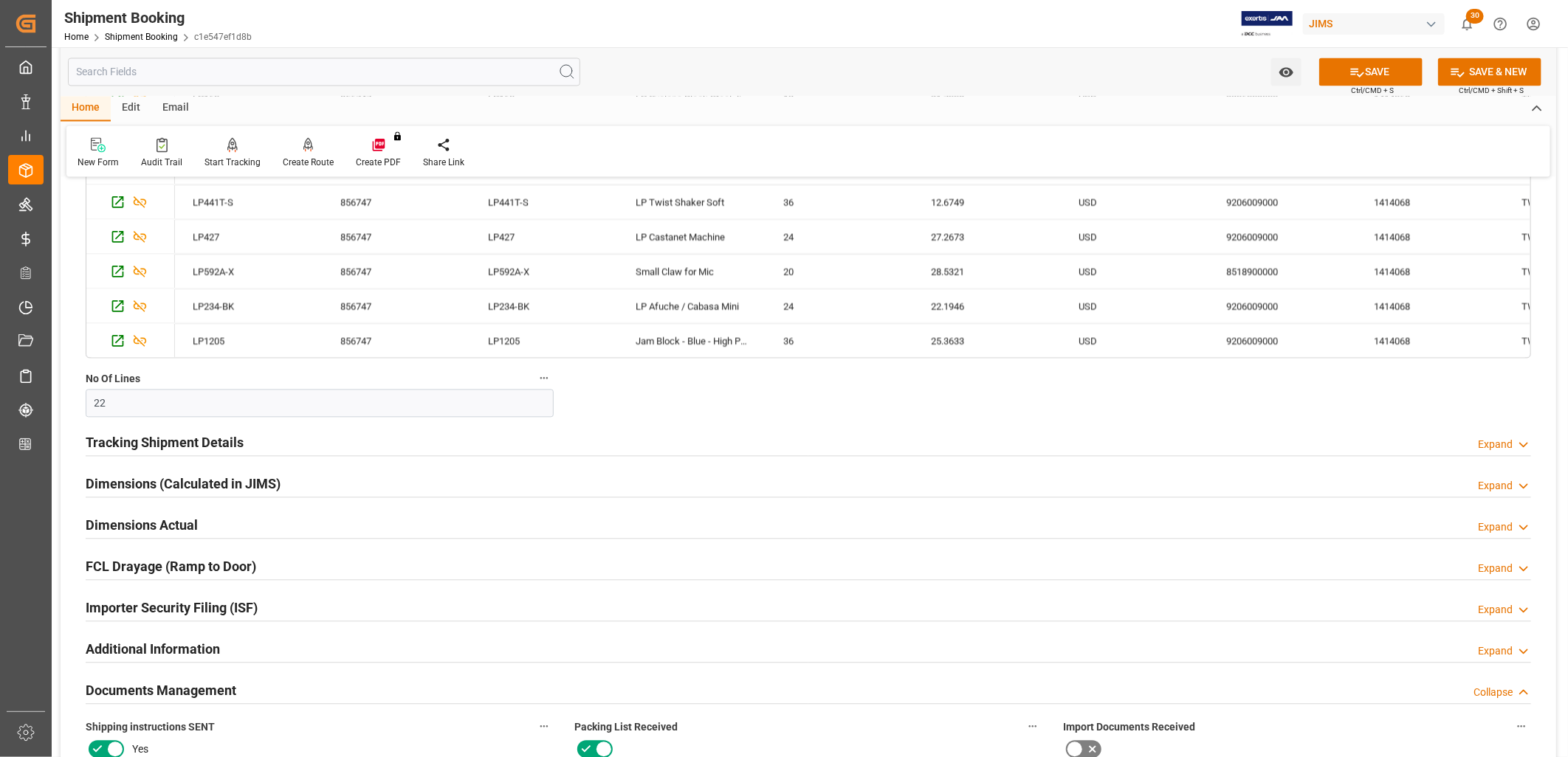
click at [194, 438] on h2 "Tracking Shipment Details" at bounding box center [164, 442] width 158 height 20
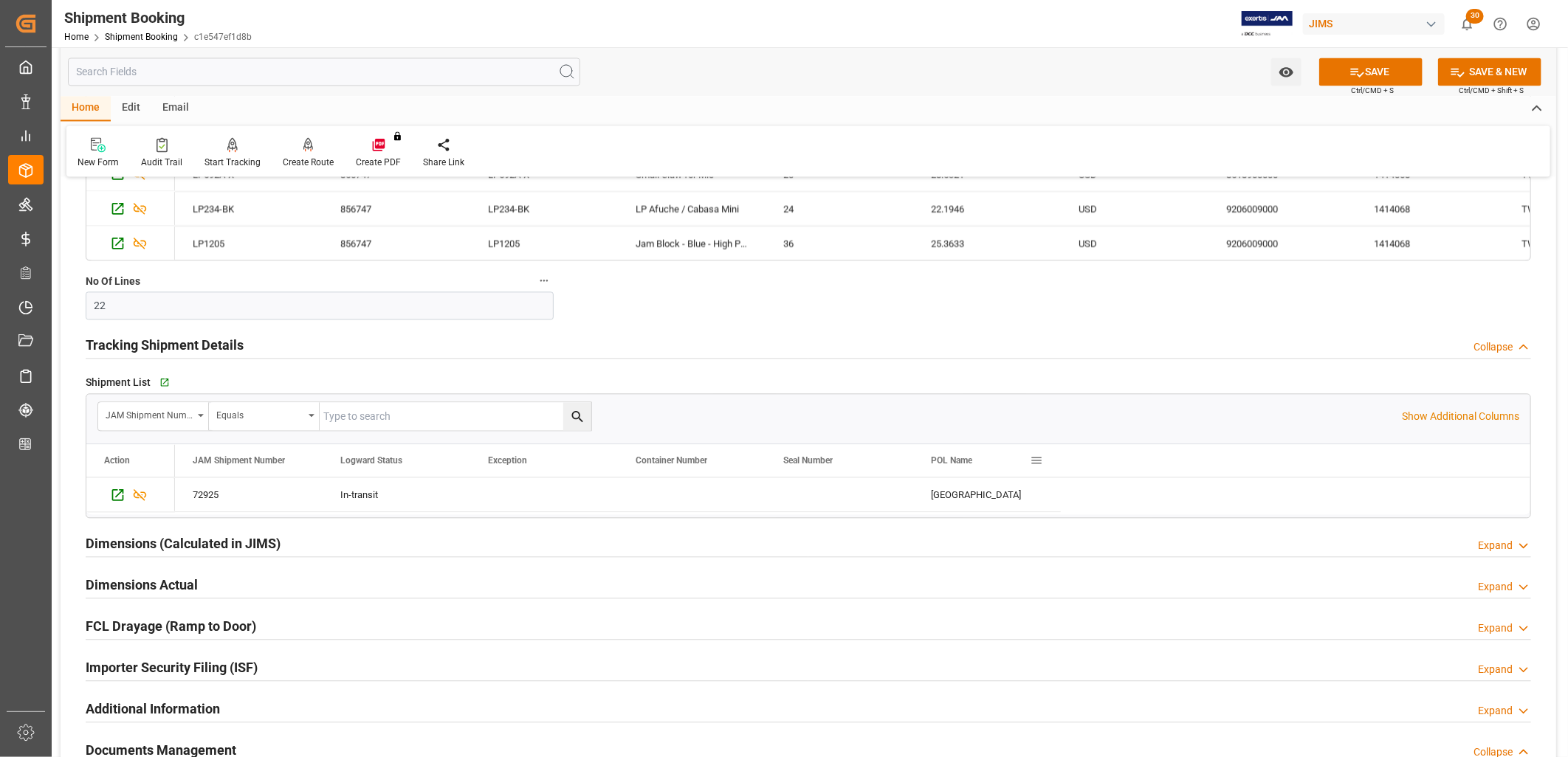
scroll to position [2050, 0]
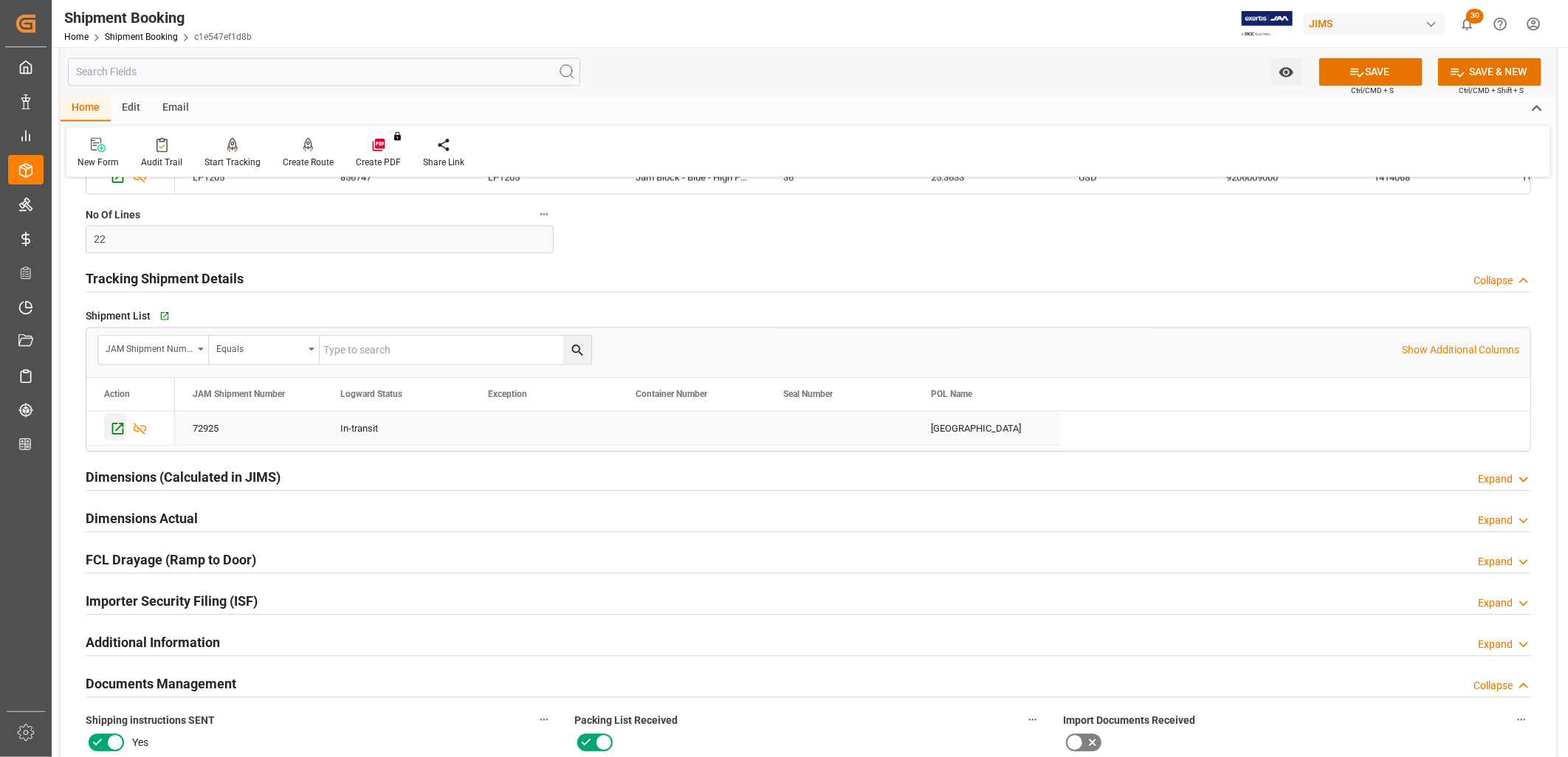
click at [116, 425] on icon "Press SPACE to select this row." at bounding box center [117, 429] width 16 height 16
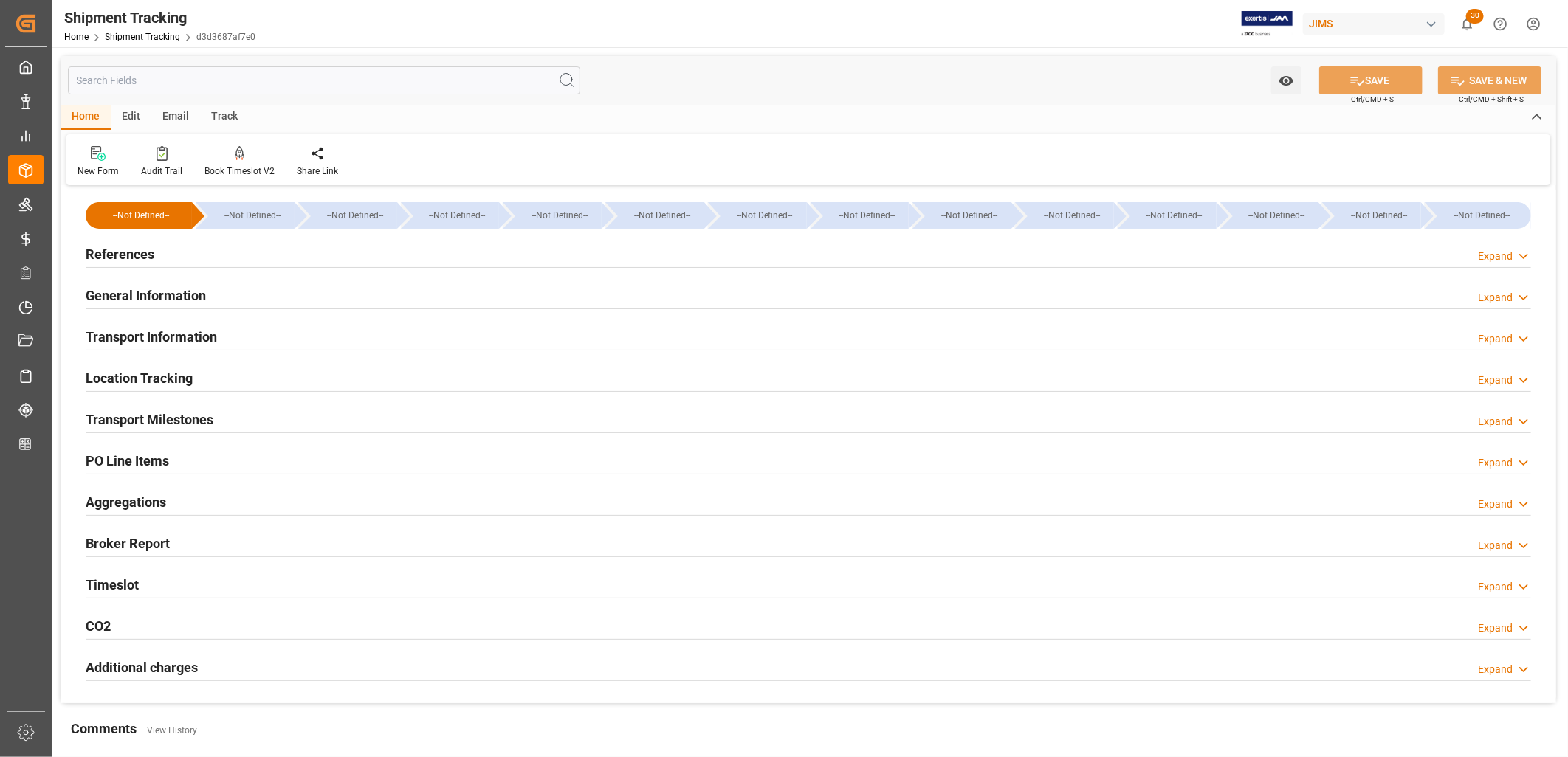
type input "[DATE]"
click at [142, 255] on h2 "References" at bounding box center [119, 253] width 68 height 20
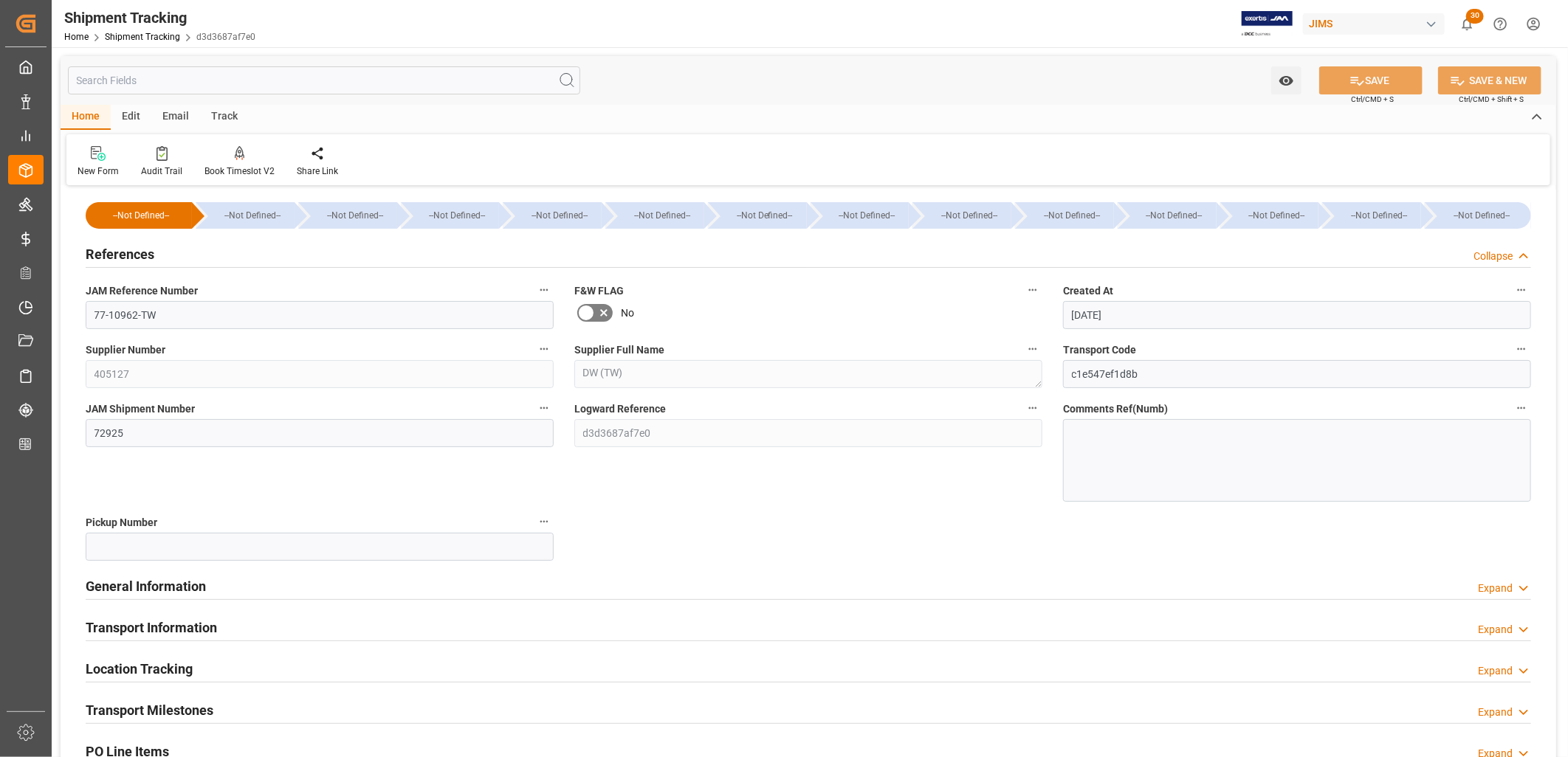
click at [187, 579] on h2 "General Information" at bounding box center [145, 586] width 120 height 20
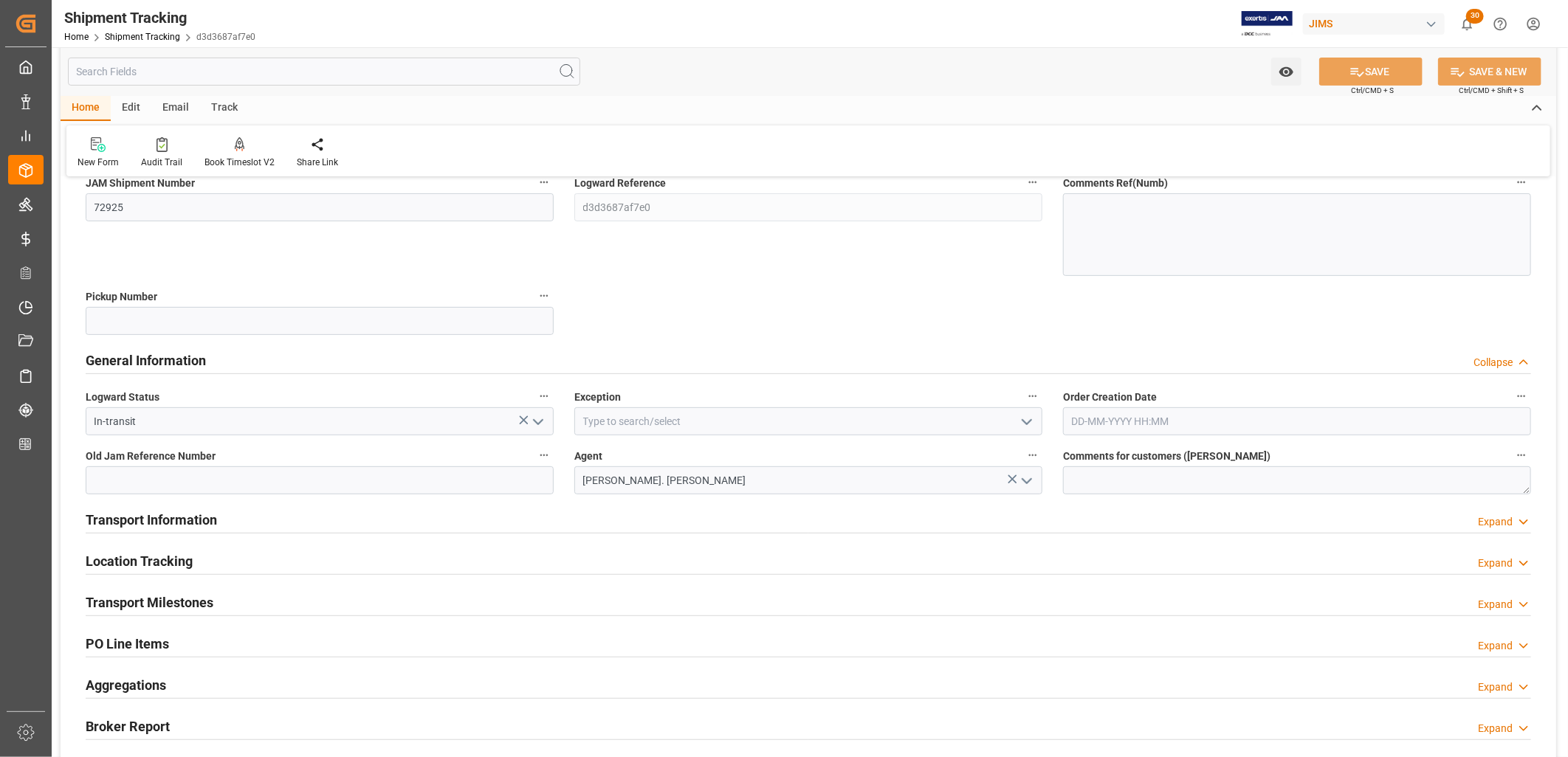
scroll to position [246, 0]
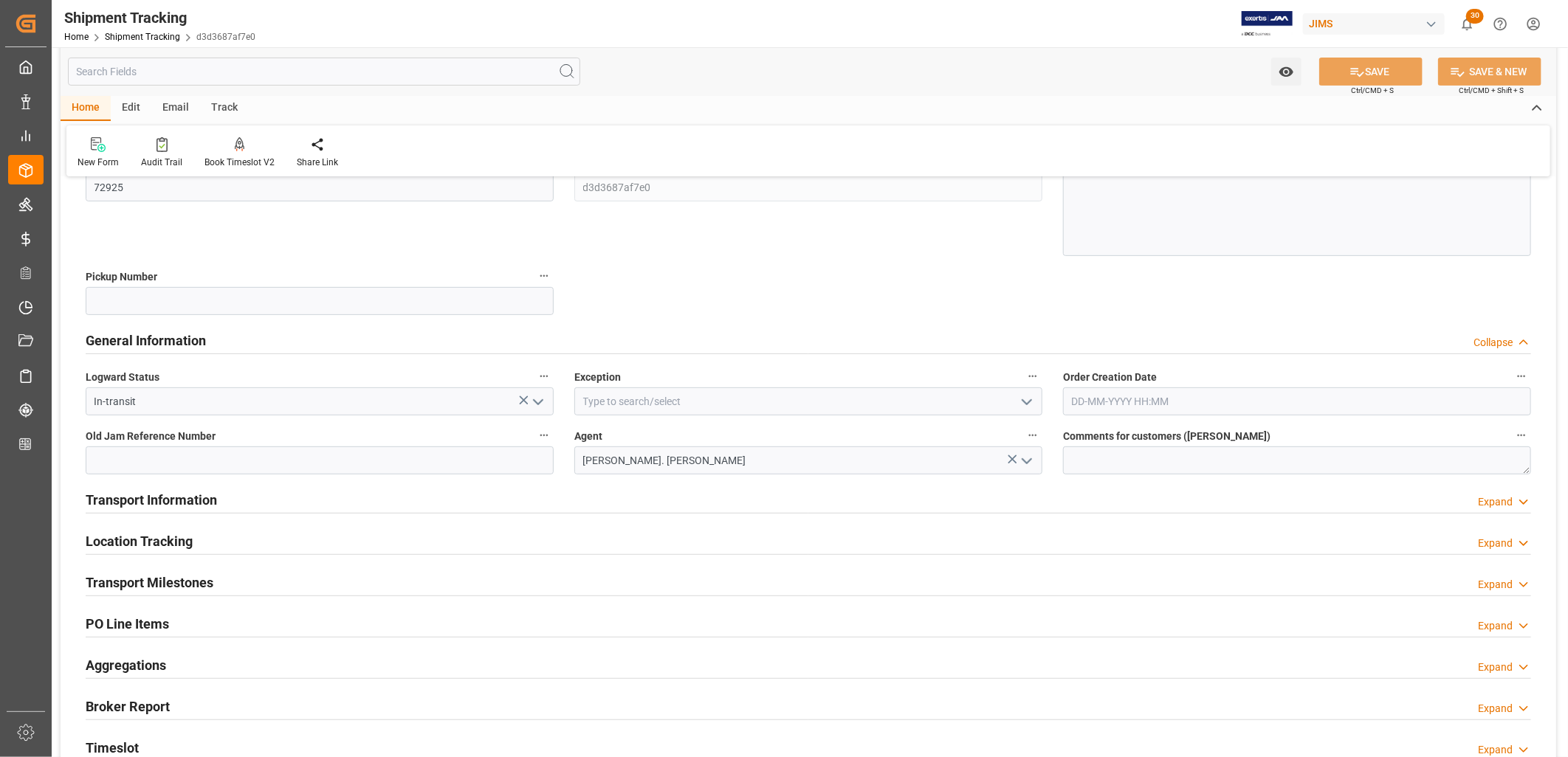
click at [186, 494] on h2 "Transport Information" at bounding box center [151, 500] width 131 height 20
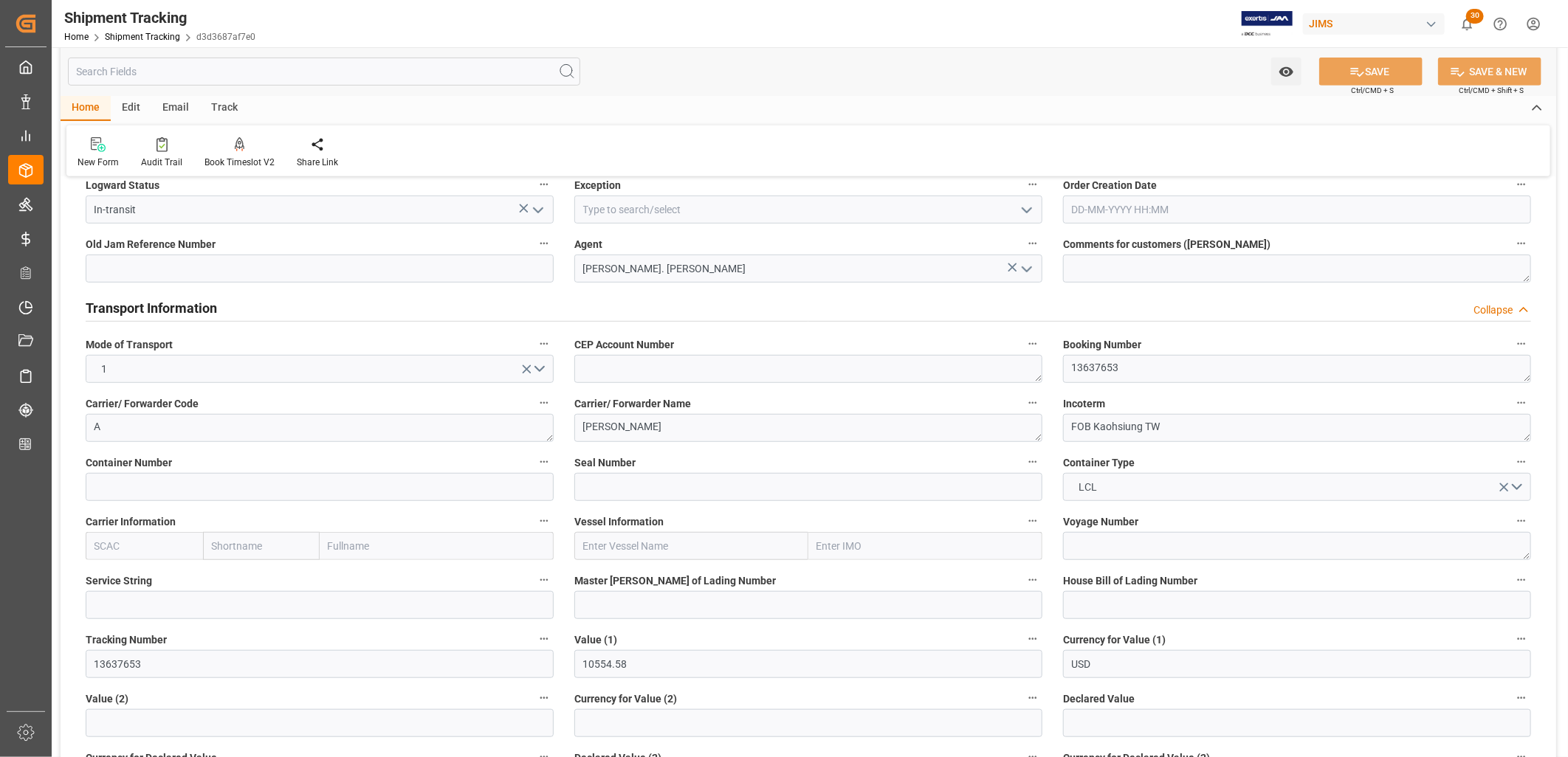
scroll to position [410, 0]
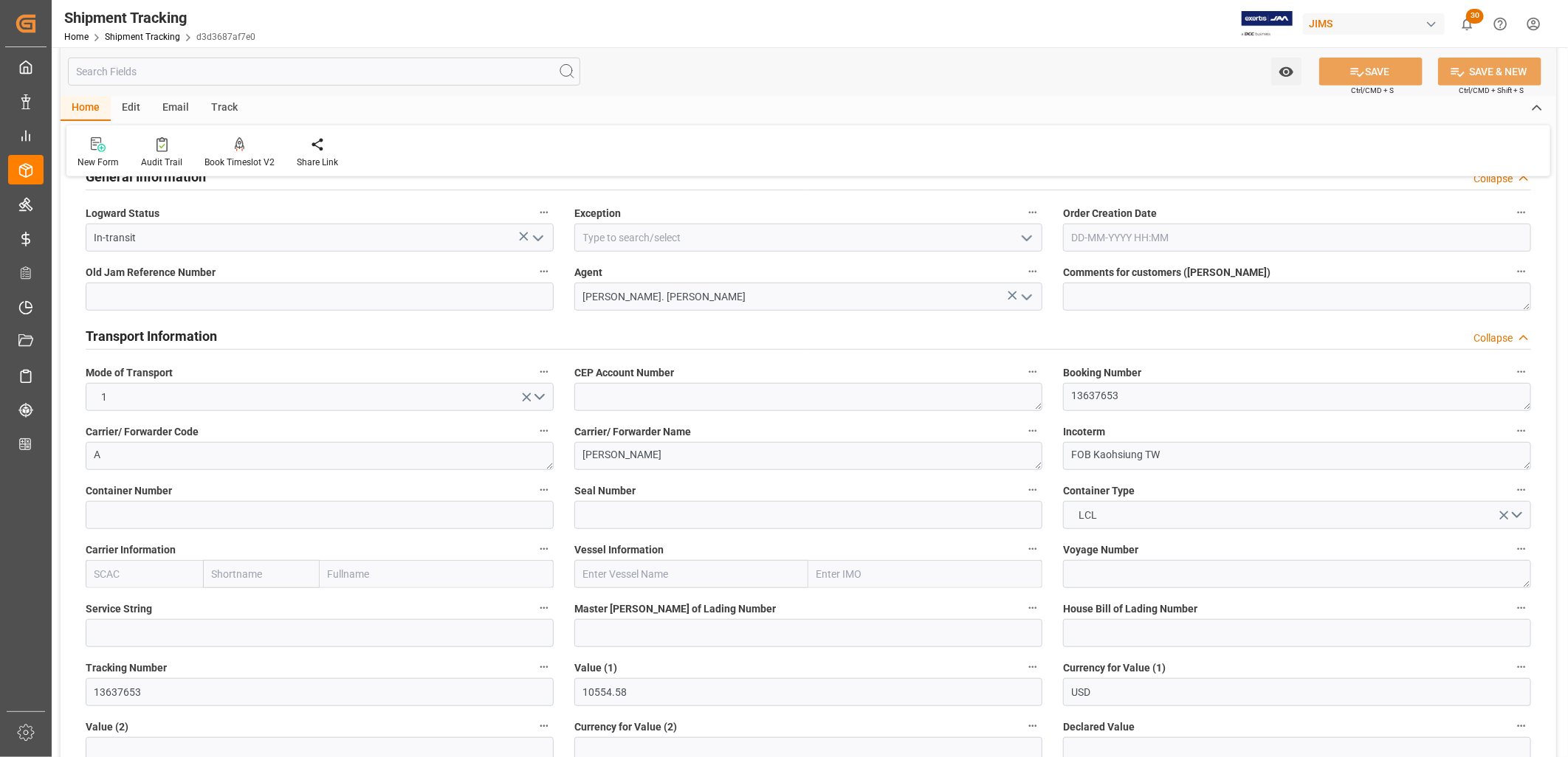
click at [622, 576] on input "text" at bounding box center [690, 574] width 234 height 28
type input "oocl Oakland"
click at [1066, 577] on textarea at bounding box center [1296, 574] width 468 height 28
type textarea "136E"
click at [1384, 68] on button "SAVE" at bounding box center [1370, 71] width 103 height 28
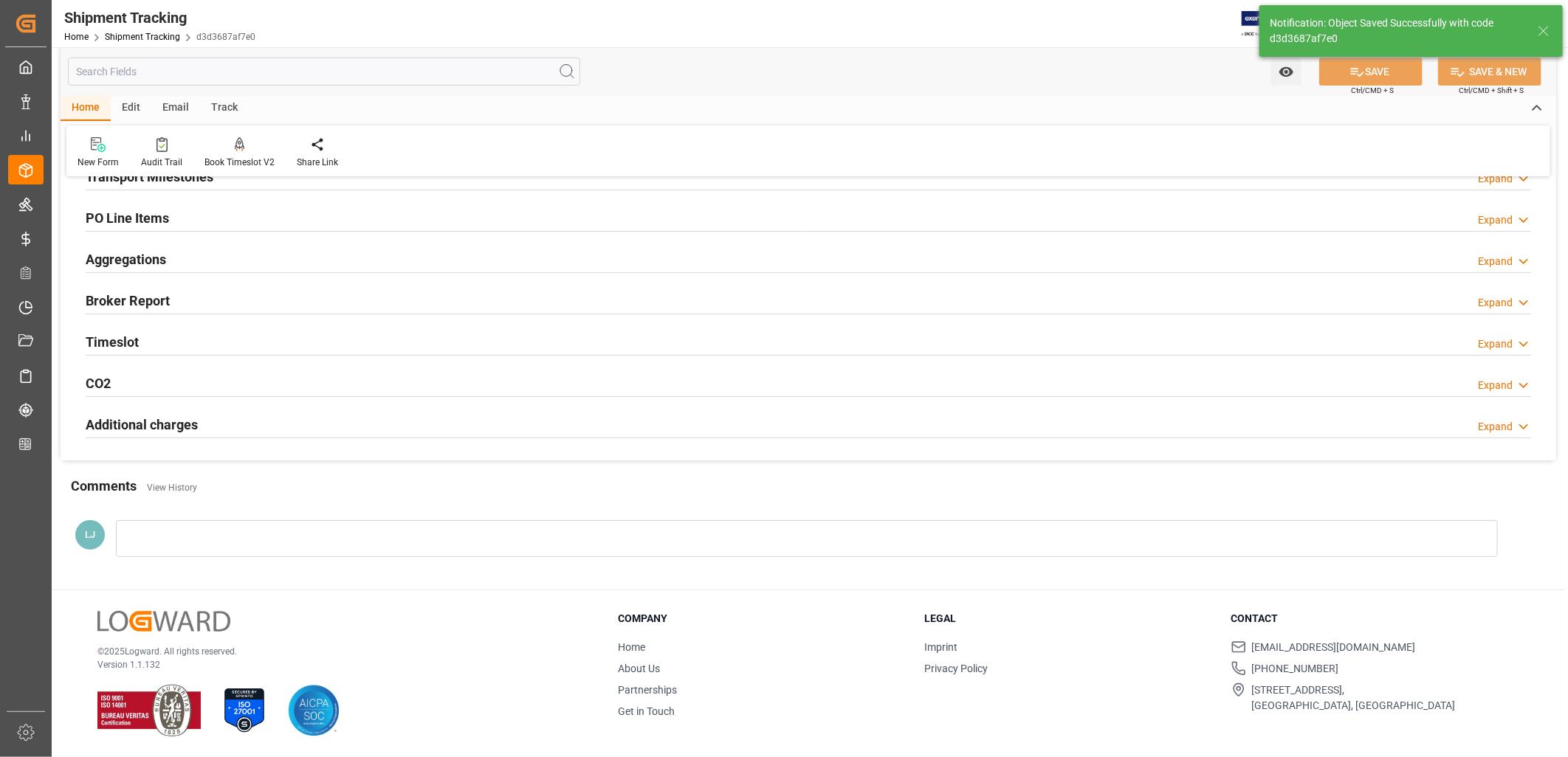
scroll to position [165, 0]
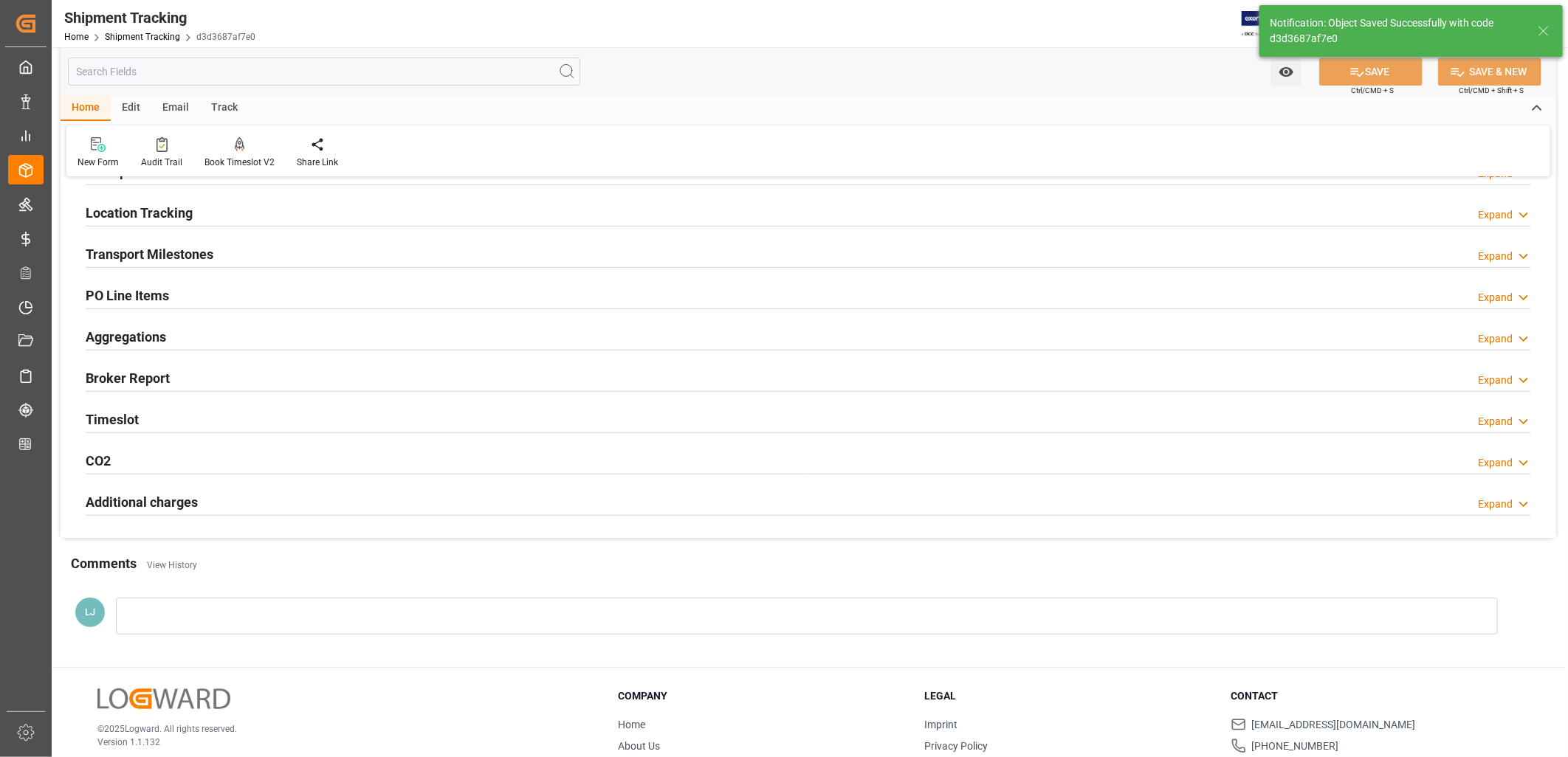
click at [181, 255] on h2 "Transport Milestones" at bounding box center [149, 253] width 128 height 20
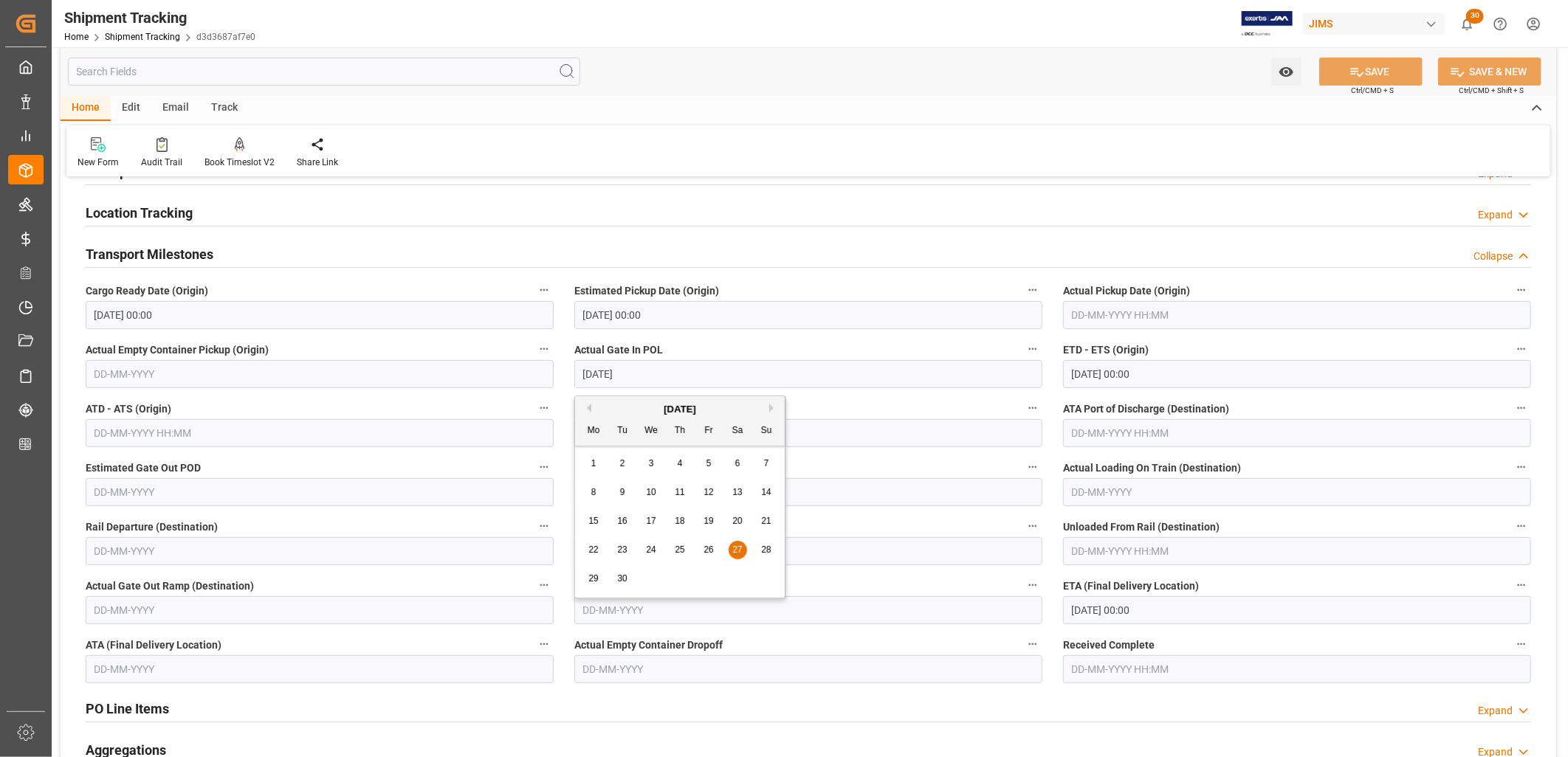
click at [638, 378] on input "[DATE]" at bounding box center [807, 374] width 468 height 28
click at [768, 409] on div "[DATE]" at bounding box center [679, 410] width 209 height 15
click at [771, 410] on button "Next Month" at bounding box center [773, 407] width 8 height 8
click at [708, 462] on span "3" at bounding box center [709, 463] width 6 height 10
type input "[DATE]"
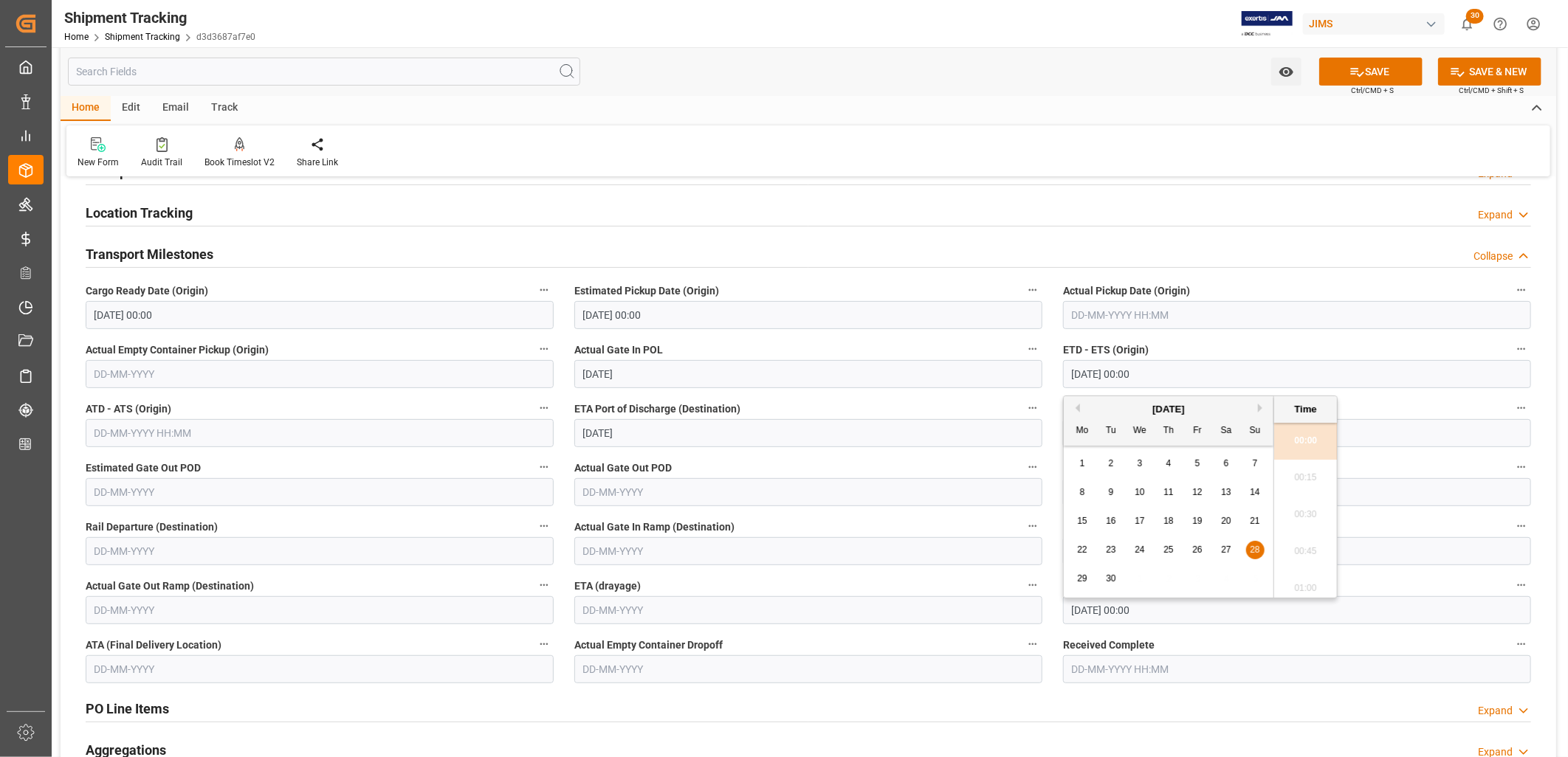
click at [1165, 370] on input "[DATE] 00:00" at bounding box center [1296, 374] width 468 height 28
click at [1262, 404] on div "Previous Month Next Month [DATE] Mo Tu We Th Fr Sa Su 1 2 3 4 5 6 7 8 9 10 11 1…" at bounding box center [1199, 497] width 275 height 203
click at [1262, 404] on button "Next Month" at bounding box center [1261, 407] width 8 height 8
click at [1200, 463] on div "3" at bounding box center [1198, 464] width 19 height 18
type input "[DATE] 00:00"
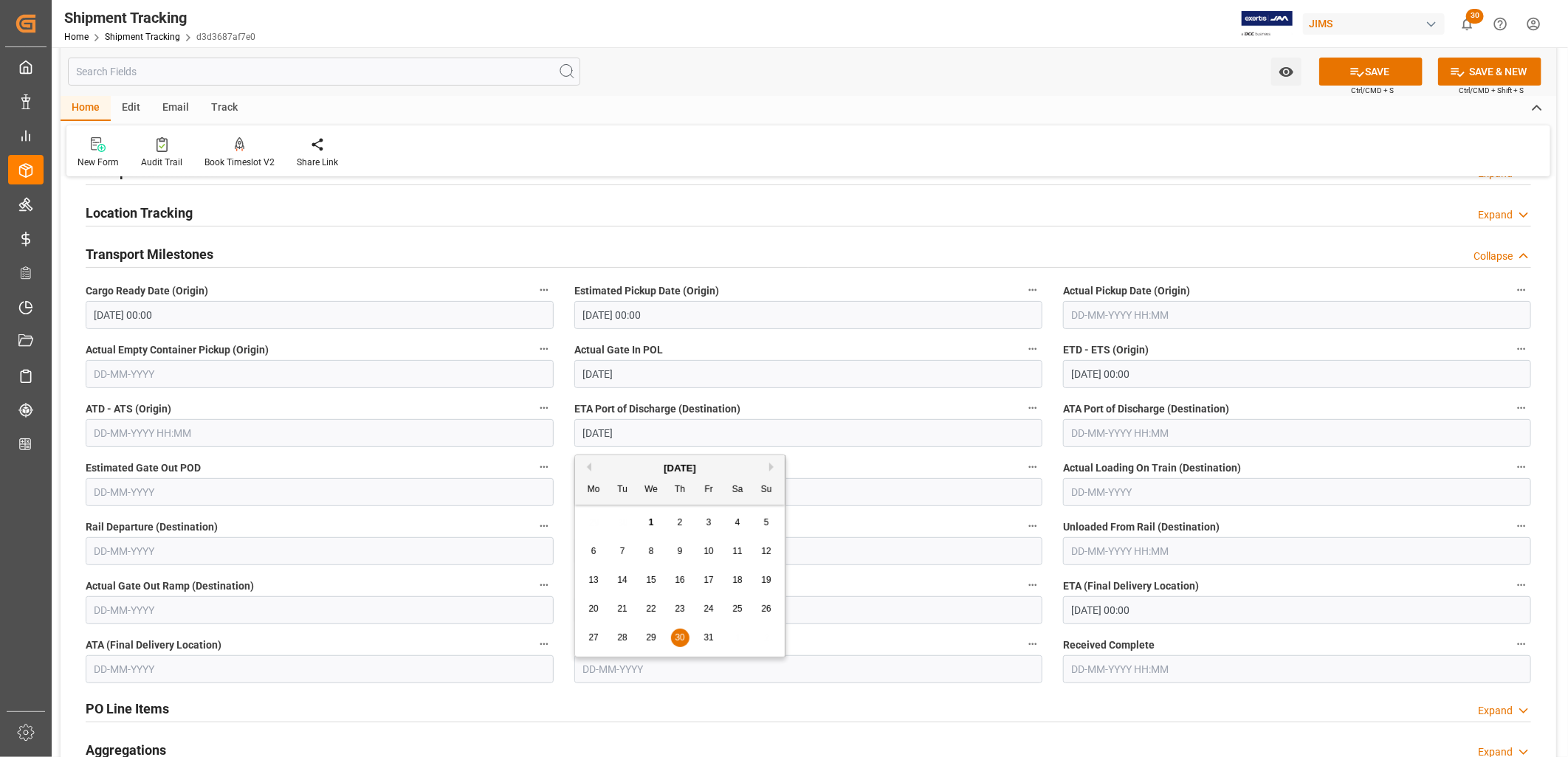
click at [654, 436] on input "[DATE]" at bounding box center [807, 433] width 468 height 28
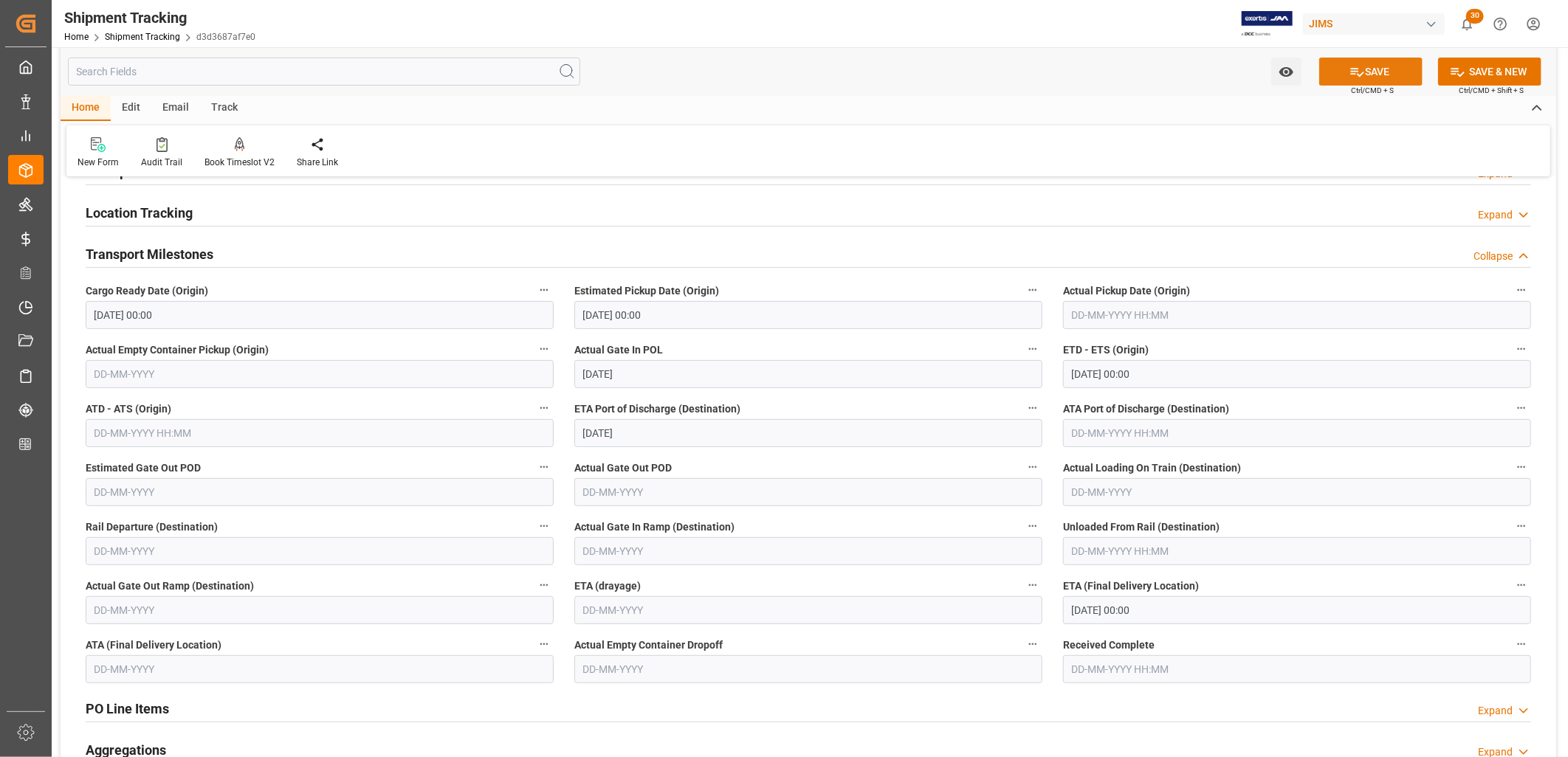
click at [1385, 72] on button "SAVE" at bounding box center [1370, 71] width 103 height 28
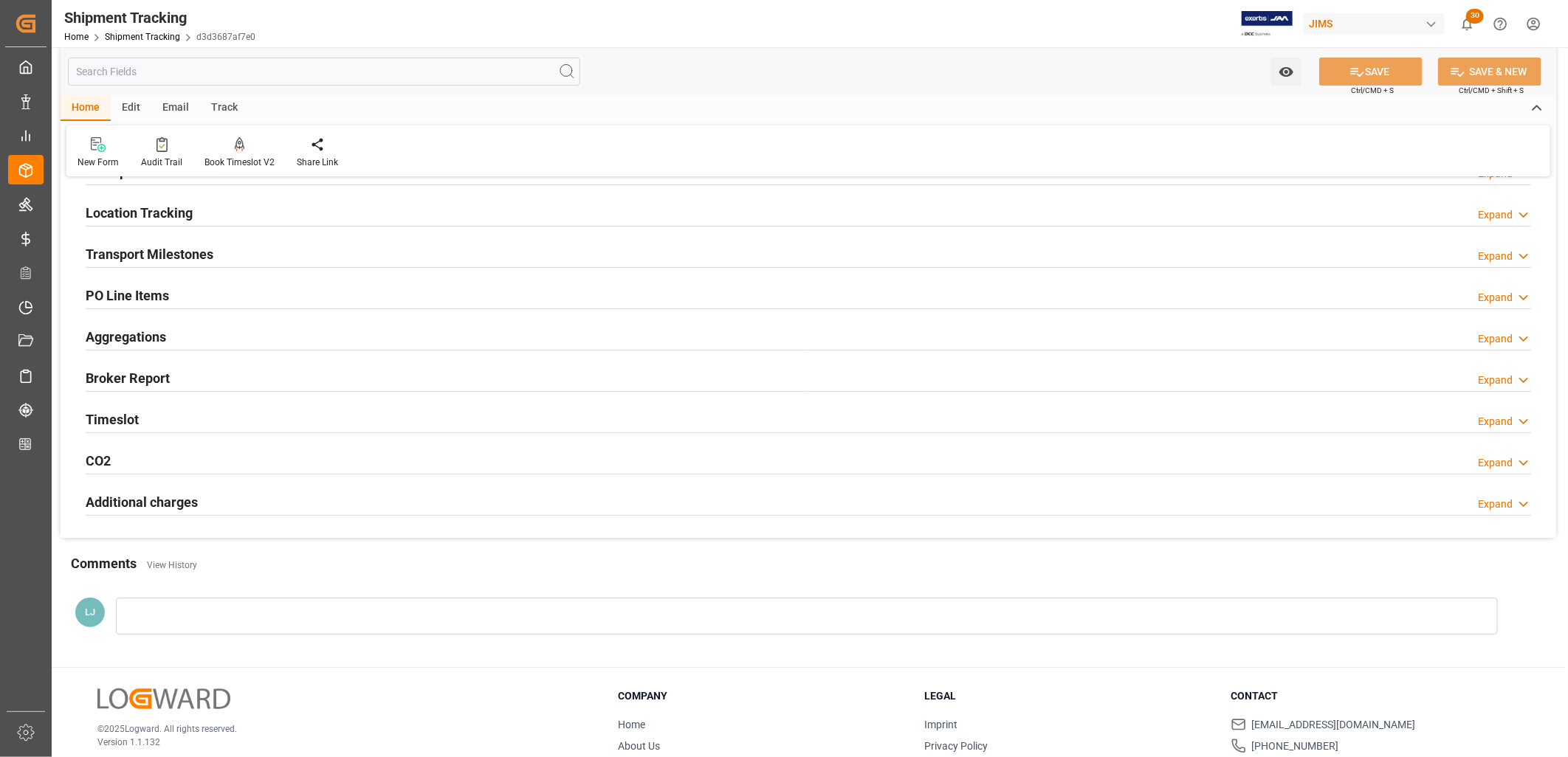
click at [195, 249] on h2 "Transport Milestones" at bounding box center [149, 253] width 128 height 20
